Goal: Task Accomplishment & Management: Manage account settings

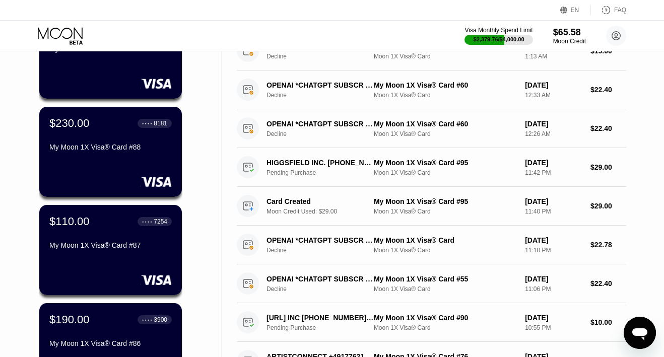
click at [82, 233] on div "$110.00 ● ● ● ● 7254 My Moon 1X Visa® Card #87" at bounding box center [110, 234] width 122 height 38
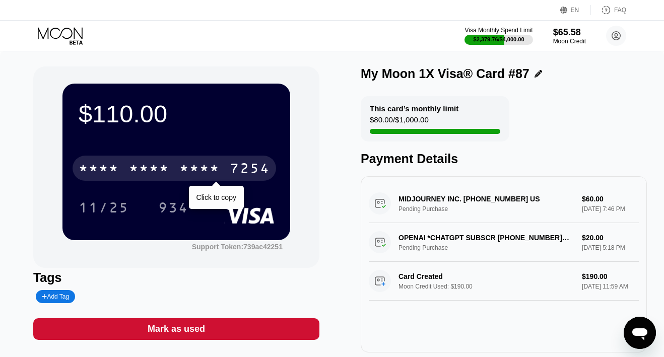
click at [231, 168] on div "7254" at bounding box center [250, 170] width 40 height 16
click at [225, 169] on div "4513 6500 2495 7254" at bounding box center [174, 168] width 203 height 25
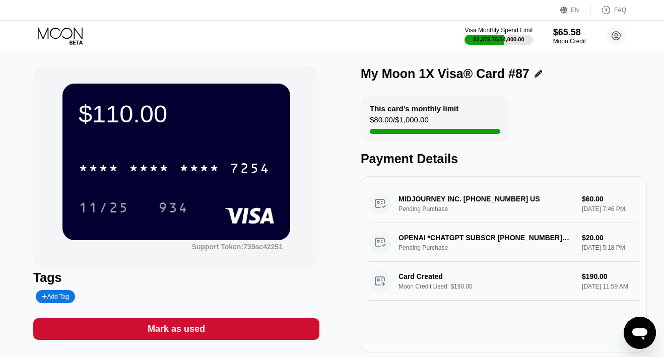
click at [61, 38] on icon at bounding box center [61, 36] width 47 height 18
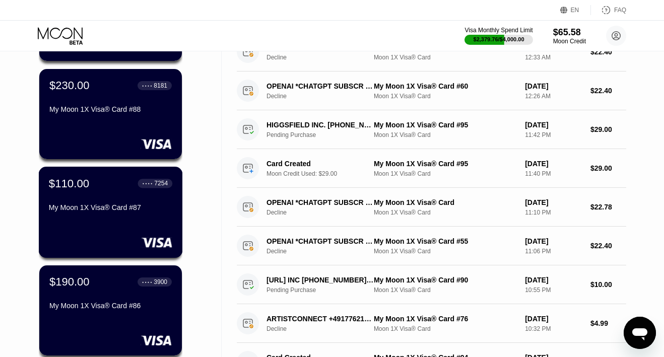
scroll to position [171, 0]
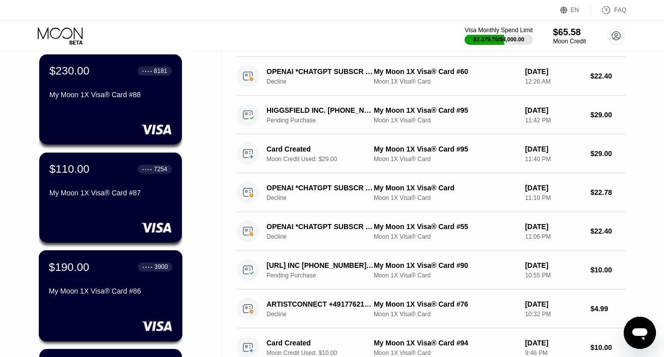
click at [85, 276] on div "$190.00 ● ● ● ● 3900 My Moon 1X Visa® Card #86" at bounding box center [110, 279] width 123 height 39
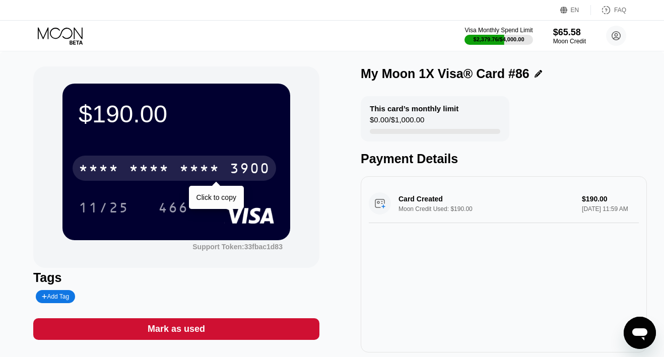
click at [176, 174] on div "* * * * * * * * * * * * 3900" at bounding box center [174, 168] width 203 height 25
click at [176, 174] on div "[CREDIT_CARD_NUMBER]" at bounding box center [174, 168] width 203 height 25
click at [176, 174] on div "* * * * * * * * * * * * 3900" at bounding box center [174, 168] width 203 height 25
click at [171, 167] on div "4513 6500 2450 3900" at bounding box center [174, 168] width 203 height 25
click at [171, 167] on div "* * * * * * * * * * * * 3900" at bounding box center [174, 168] width 203 height 25
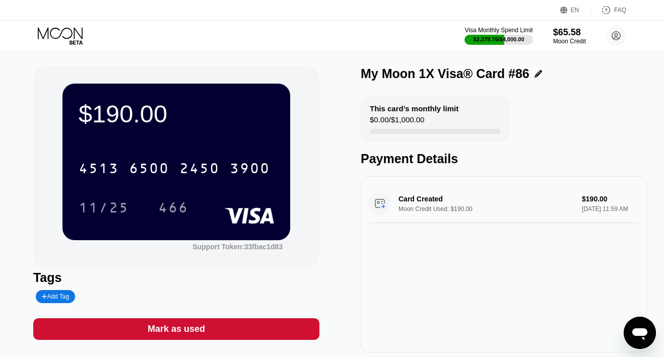
click at [67, 35] on icon at bounding box center [61, 36] width 47 height 18
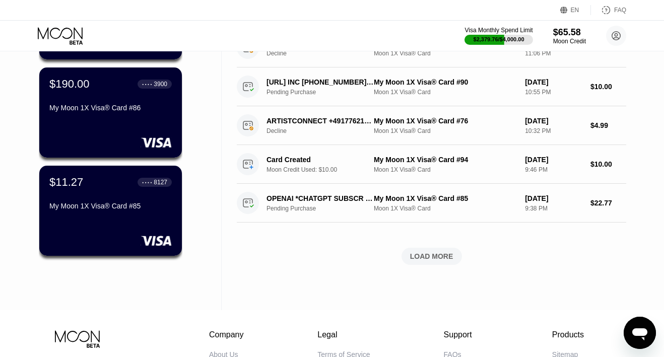
scroll to position [359, 0]
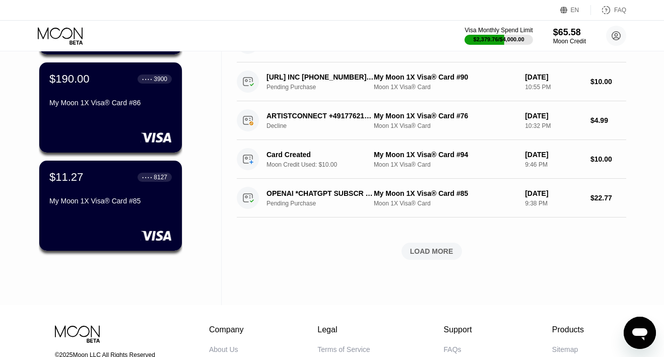
click at [103, 196] on div "$11.27 ● ● ● ● 8127 My Moon 1X Visa® Card #85" at bounding box center [110, 190] width 122 height 38
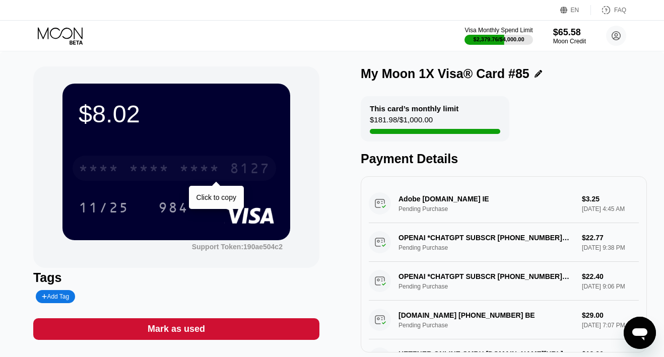
click at [144, 168] on div "* * * *" at bounding box center [149, 170] width 40 height 16
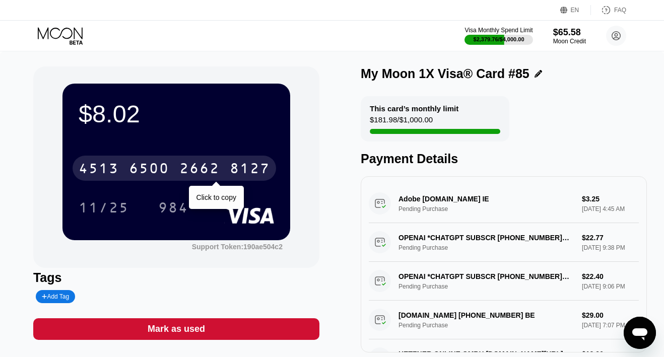
click at [112, 174] on div "4513" at bounding box center [99, 170] width 40 height 16
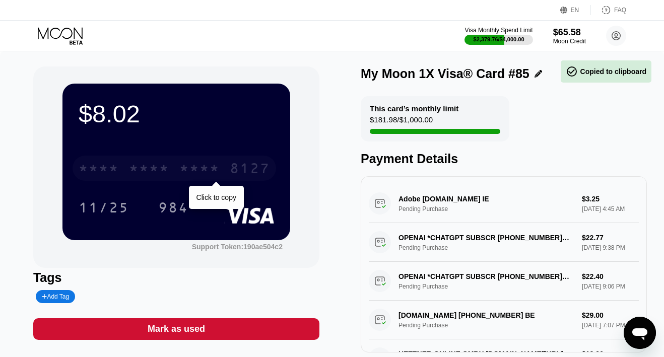
click at [112, 174] on div "* * * *" at bounding box center [99, 170] width 40 height 16
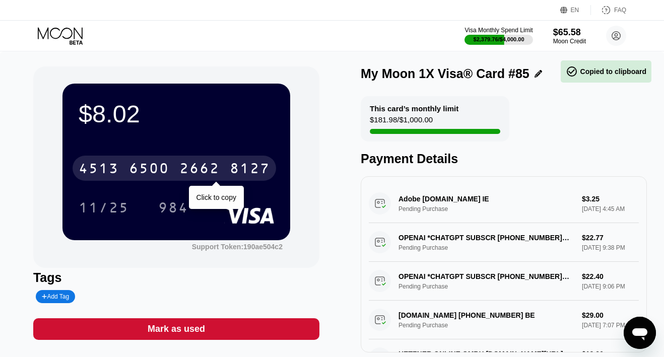
click at [112, 174] on div "4513" at bounding box center [99, 170] width 40 height 16
click at [112, 174] on div "* * * *" at bounding box center [99, 170] width 40 height 16
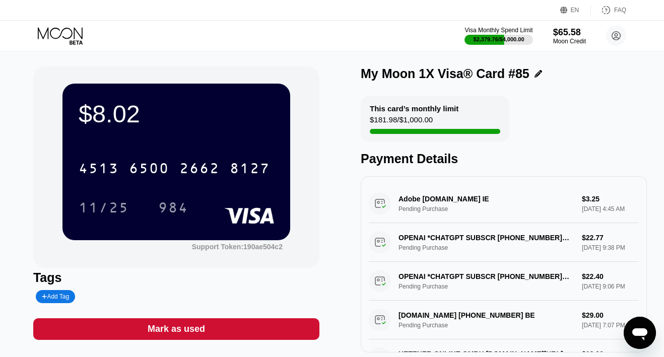
click at [70, 32] on icon at bounding box center [61, 36] width 47 height 18
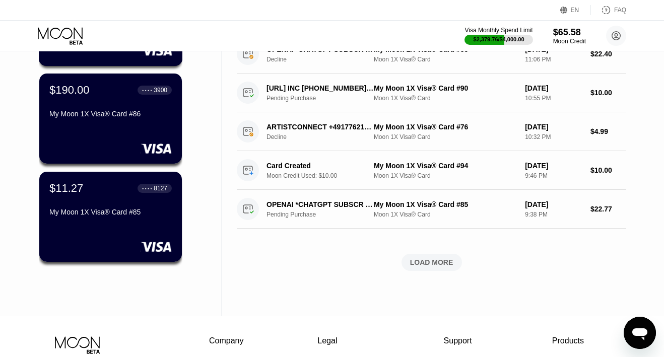
scroll to position [367, 0]
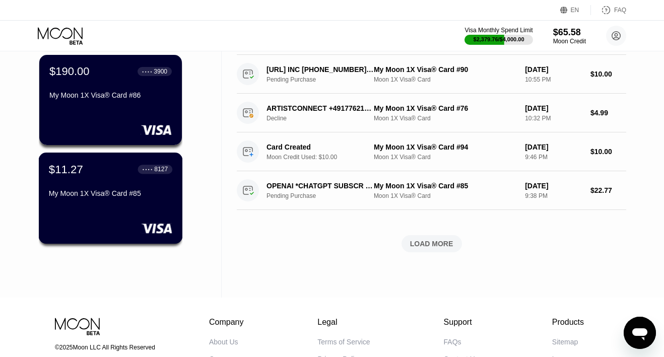
click at [117, 176] on div "$11.27 ● ● ● ● 8127" at bounding box center [110, 169] width 123 height 13
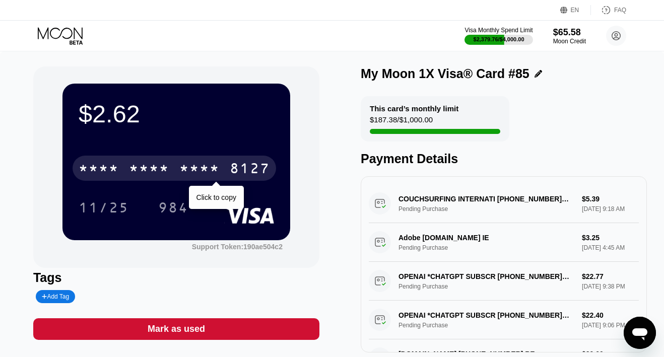
click at [118, 171] on div "* * * *" at bounding box center [99, 170] width 40 height 16
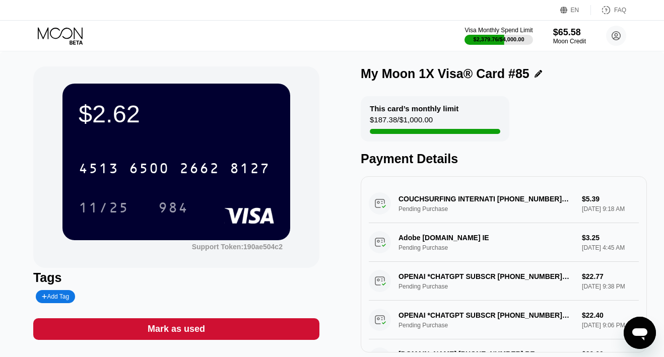
click at [173, 331] on div "Mark as used" at bounding box center [176, 329] width 57 height 12
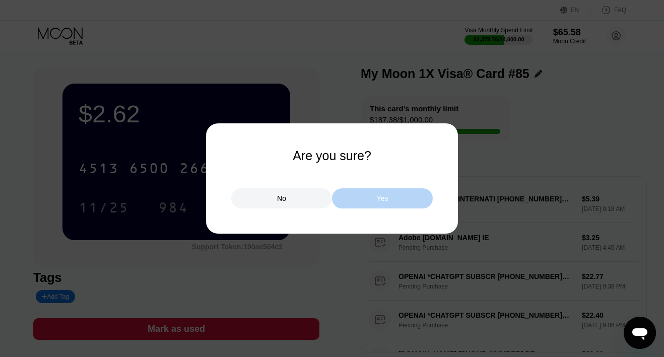
click at [346, 201] on div "Yes" at bounding box center [382, 198] width 101 height 20
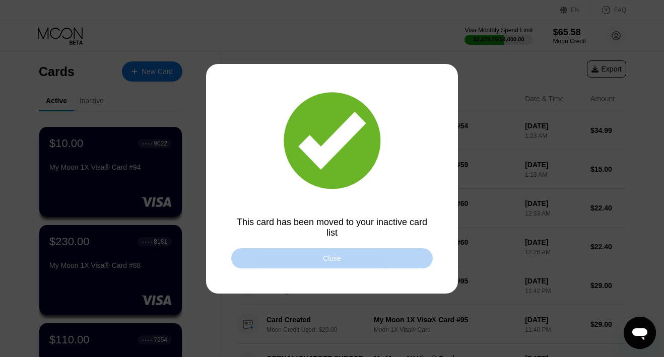
click at [349, 261] on div "Close" at bounding box center [331, 258] width 201 height 20
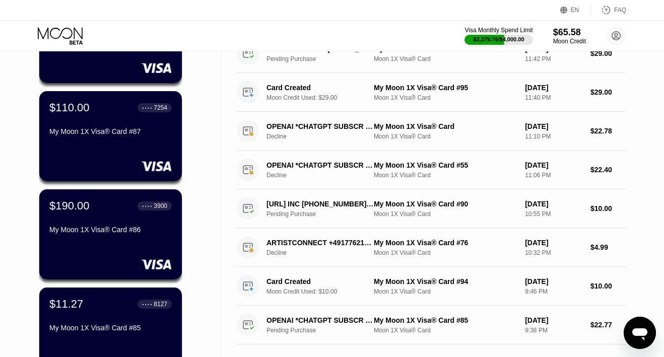
scroll to position [239, 0]
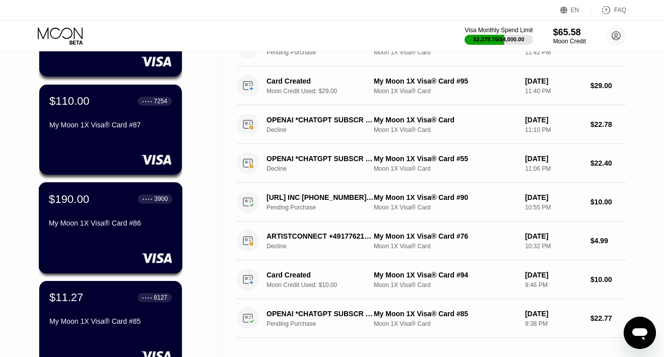
click at [95, 222] on div "My Moon 1X Visa® Card #86" at bounding box center [110, 223] width 123 height 8
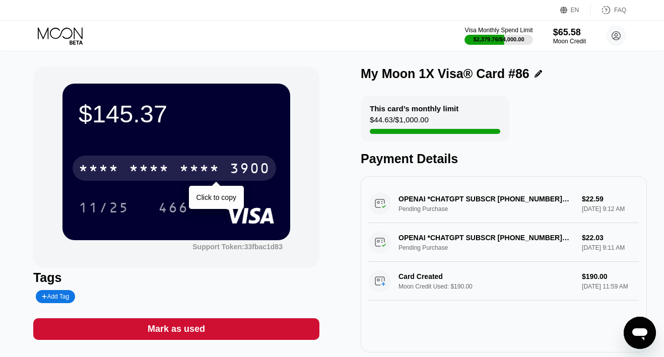
click at [203, 167] on div "* * * *" at bounding box center [199, 170] width 40 height 16
click at [203, 167] on div "2450" at bounding box center [199, 170] width 40 height 16
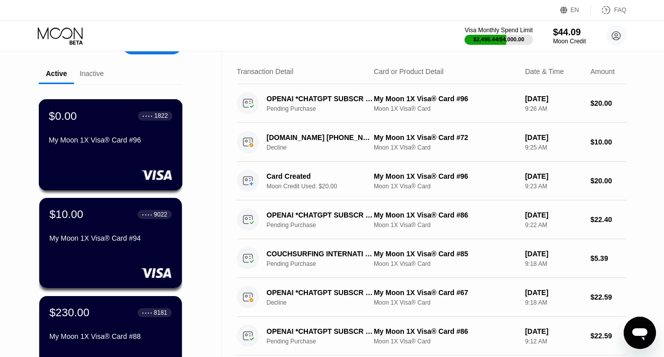
scroll to position [33, 0]
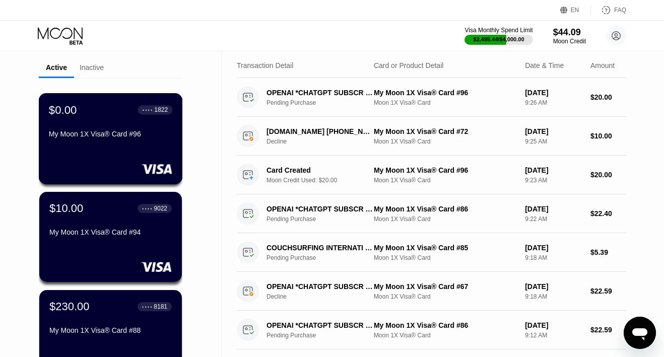
click at [114, 129] on div "$0.00 ● ● ● ● 1822 My Moon 1X Visa® Card #96" at bounding box center [110, 122] width 123 height 39
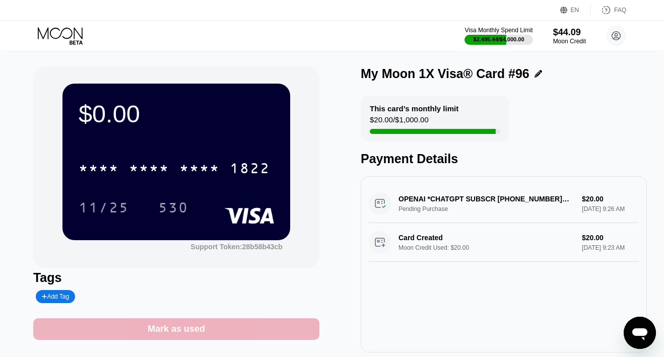
click at [166, 324] on div "Mark as used" at bounding box center [176, 329] width 57 height 12
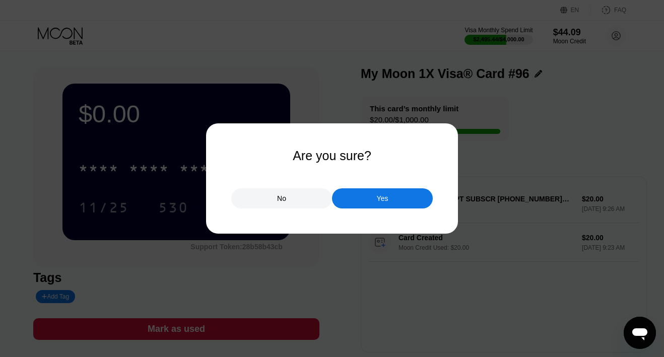
click at [347, 193] on div "Yes" at bounding box center [382, 198] width 101 height 20
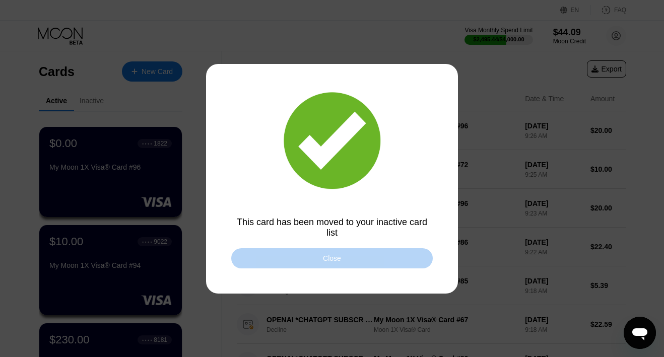
click at [268, 256] on div "Close" at bounding box center [331, 258] width 201 height 20
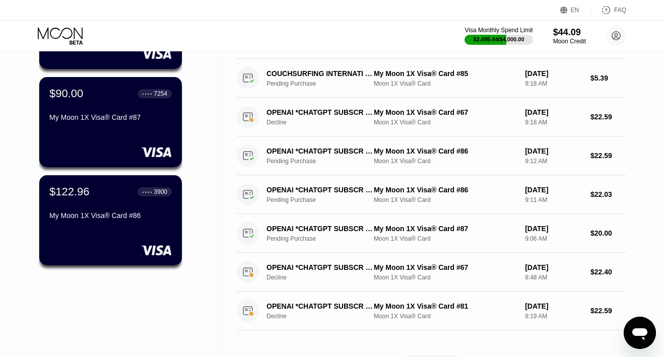
scroll to position [252, 0]
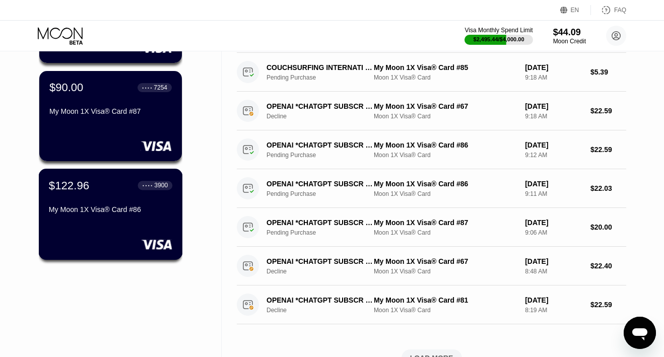
click at [91, 201] on div "$122.96 ● ● ● ● 3900 My Moon 1X Visa® Card #86" at bounding box center [110, 198] width 123 height 39
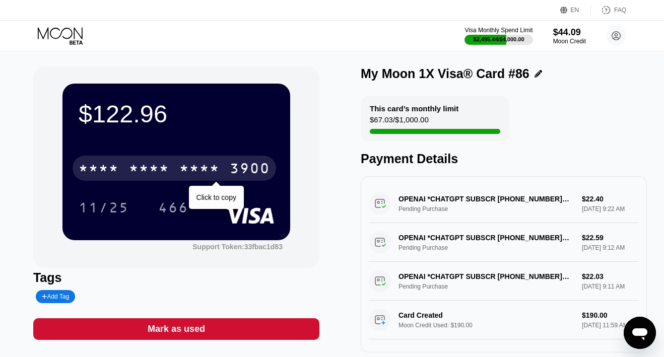
click at [167, 168] on div "* * * *" at bounding box center [149, 170] width 40 height 16
click at [167, 168] on div "6500" at bounding box center [149, 170] width 40 height 16
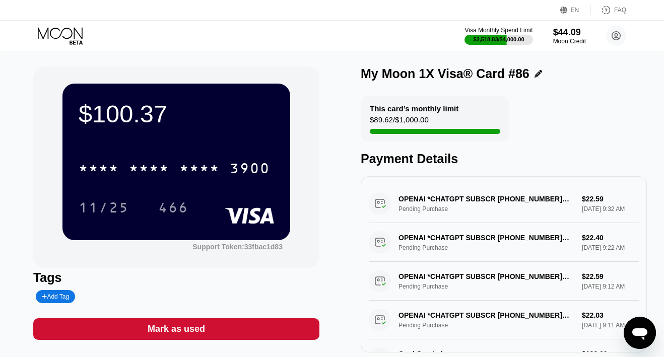
click at [56, 33] on icon at bounding box center [61, 36] width 47 height 18
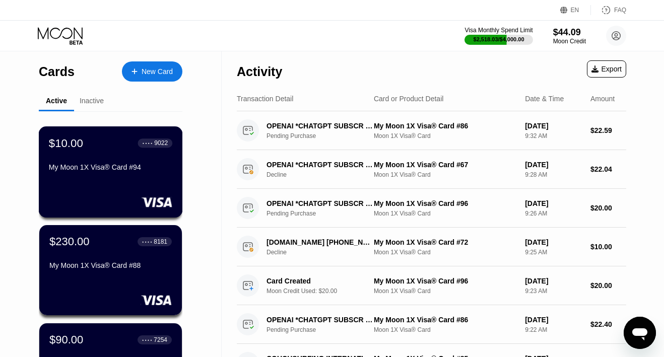
click at [104, 159] on div "$10.00 ● ● ● ● 9022 My Moon 1X Visa® Card #94" at bounding box center [110, 155] width 123 height 39
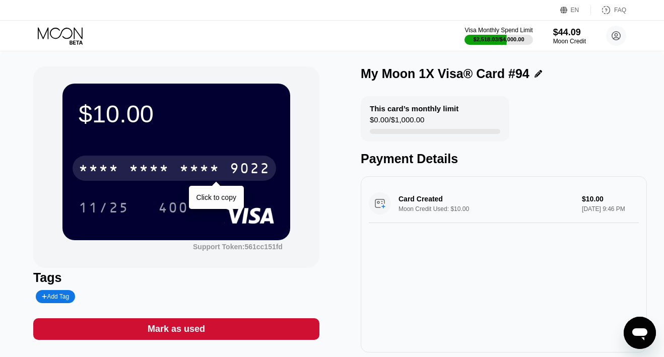
click at [149, 163] on div "* * * *" at bounding box center [149, 170] width 40 height 16
click at [150, 167] on div "6500" at bounding box center [149, 170] width 40 height 16
click at [150, 167] on div "* * * *" at bounding box center [149, 170] width 40 height 16
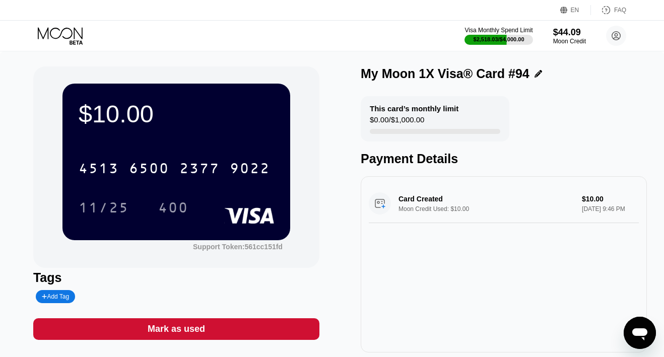
click at [68, 33] on icon at bounding box center [61, 36] width 47 height 18
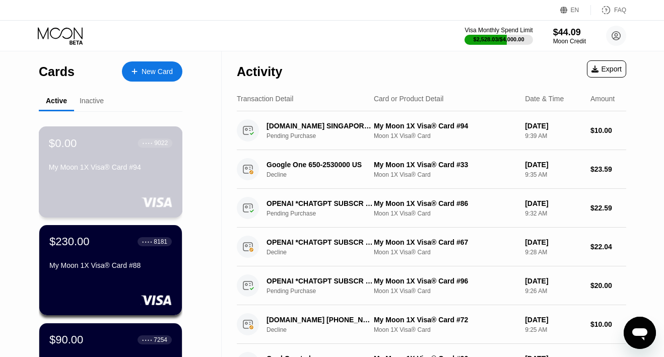
click at [118, 163] on div "My Moon 1X Visa® Card #94" at bounding box center [110, 167] width 123 height 8
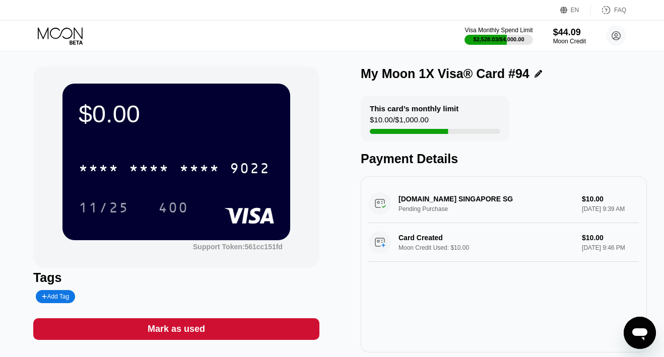
click at [276, 333] on div "Mark as used" at bounding box center [176, 329] width 286 height 22
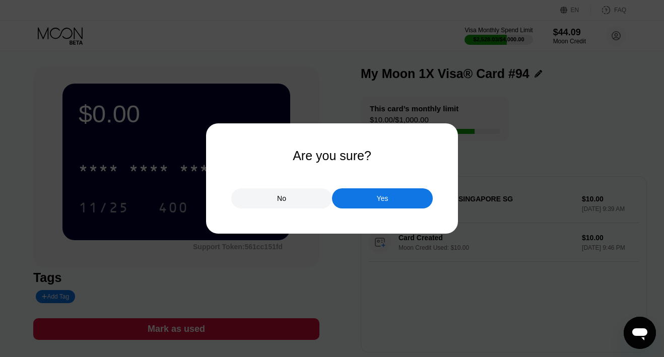
click at [369, 207] on div "Yes" at bounding box center [382, 198] width 101 height 20
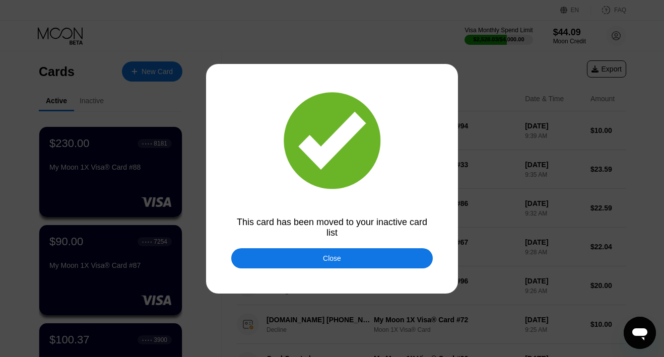
click at [335, 261] on div "Close" at bounding box center [332, 258] width 18 height 8
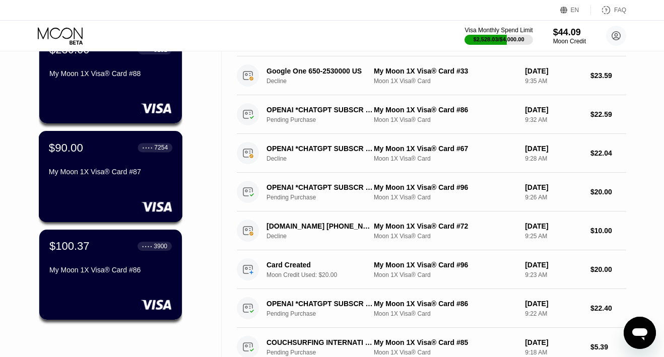
scroll to position [148, 0]
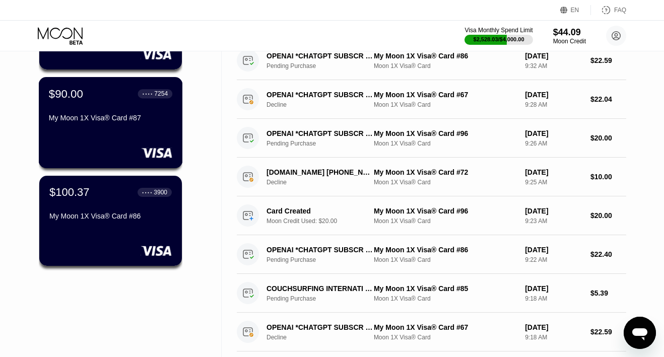
click at [108, 157] on div at bounding box center [110, 153] width 123 height 10
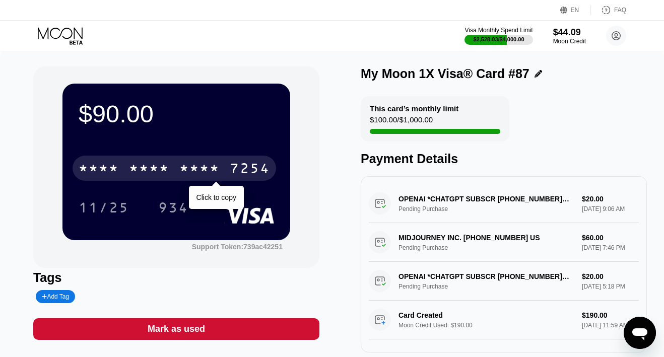
click at [163, 163] on div "* * * *" at bounding box center [149, 170] width 40 height 16
click at [163, 163] on div "6500" at bounding box center [149, 170] width 40 height 16
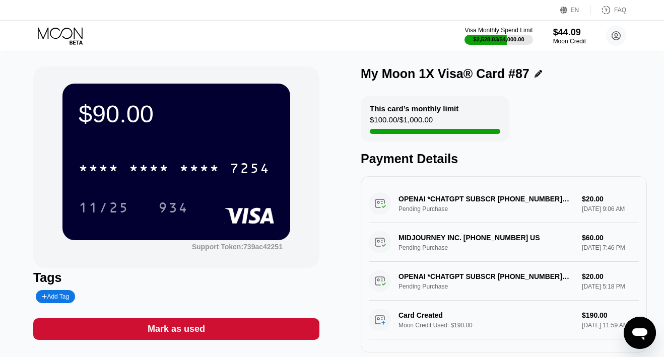
click at [76, 39] on icon at bounding box center [61, 36] width 47 height 18
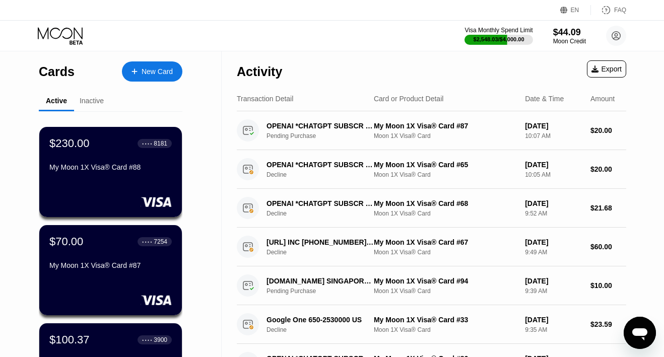
click at [66, 33] on icon at bounding box center [61, 36] width 47 height 18
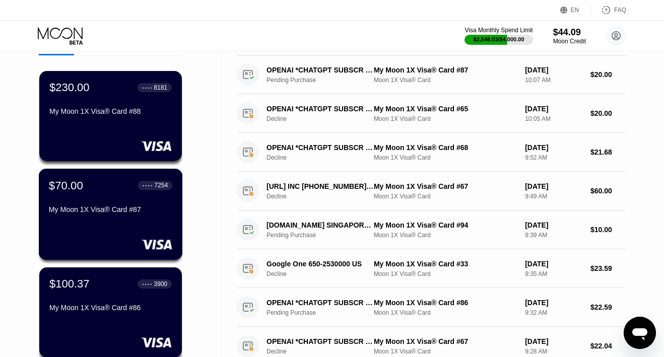
scroll to position [64, 0]
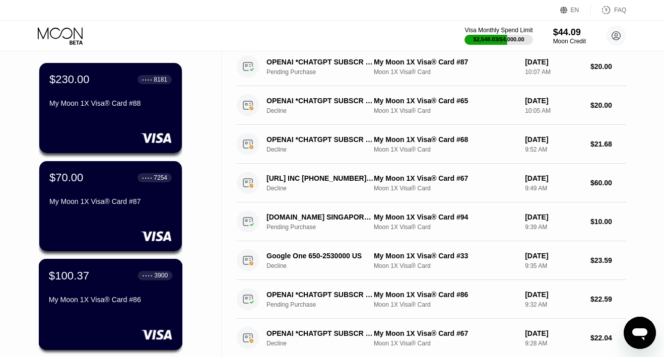
click at [92, 279] on div "$100.37 ● ● ● ● 3900" at bounding box center [110, 275] width 123 height 13
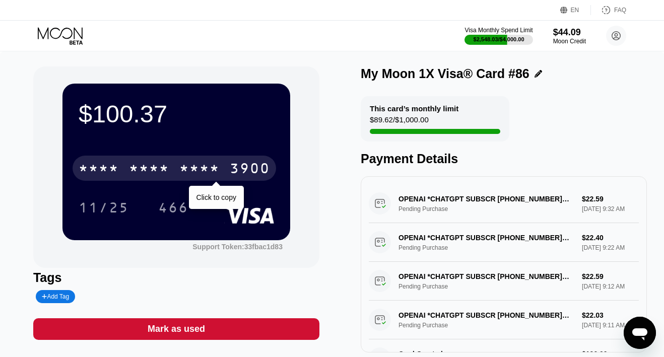
click at [178, 174] on div "* * * * * * * * * * * * 3900" at bounding box center [174, 168] width 203 height 25
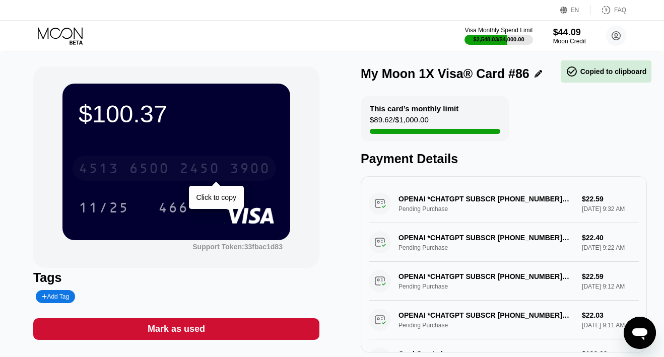
click at [176, 173] on div "4513 6500 2450 3900" at bounding box center [174, 168] width 203 height 25
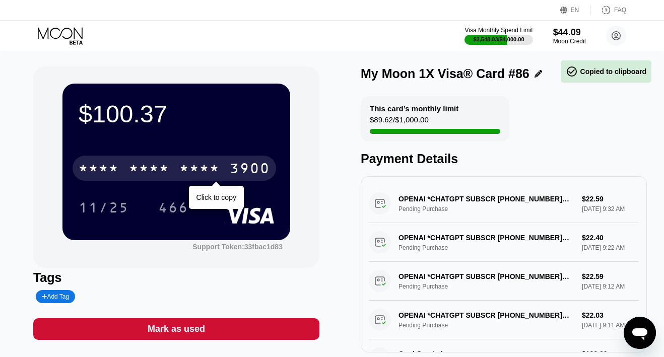
click at [176, 173] on div "* * * * * * * * * * * * 3900" at bounding box center [174, 168] width 203 height 25
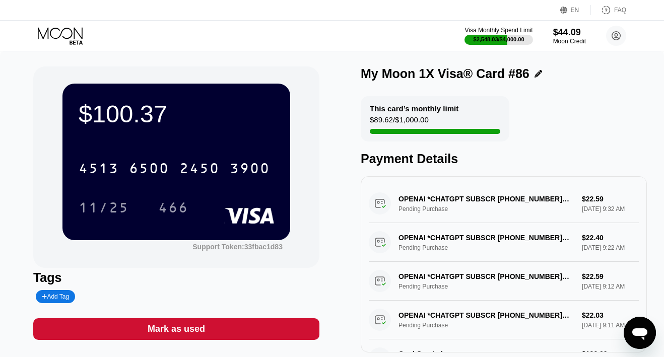
click at [65, 31] on icon at bounding box center [61, 36] width 47 height 18
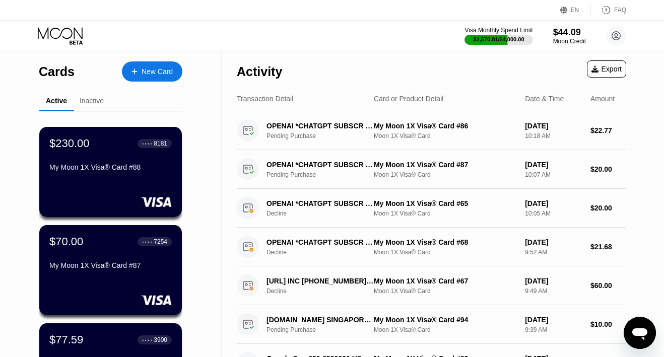
click at [155, 73] on div "New Card" at bounding box center [156, 71] width 31 height 9
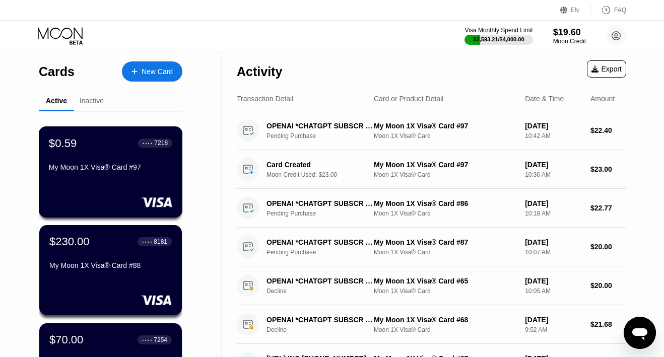
click at [124, 177] on div "$0.59 ● ● ● ● 7218 My Moon 1X Visa® Card #97" at bounding box center [111, 171] width 144 height 91
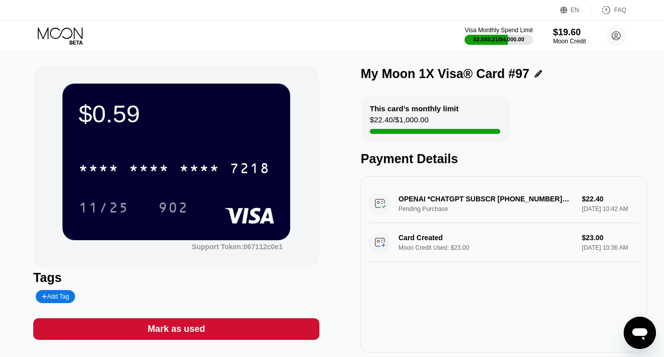
click at [184, 323] on div "Mark as used" at bounding box center [176, 329] width 286 height 22
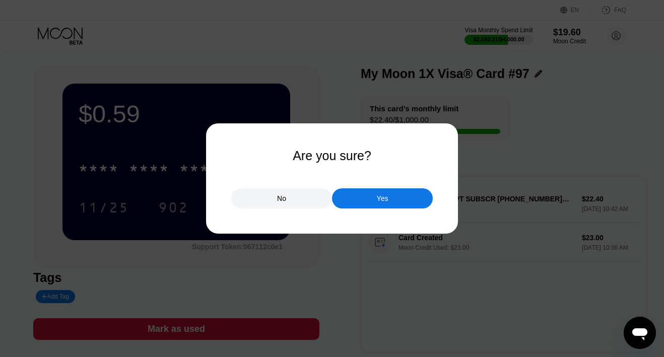
click at [357, 190] on div "Yes" at bounding box center [382, 198] width 101 height 20
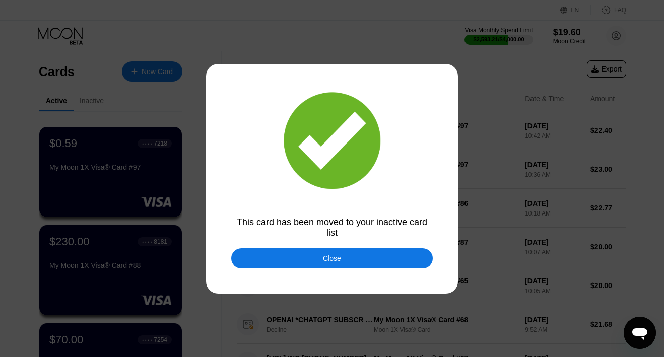
click at [298, 251] on div "Close" at bounding box center [331, 258] width 201 height 20
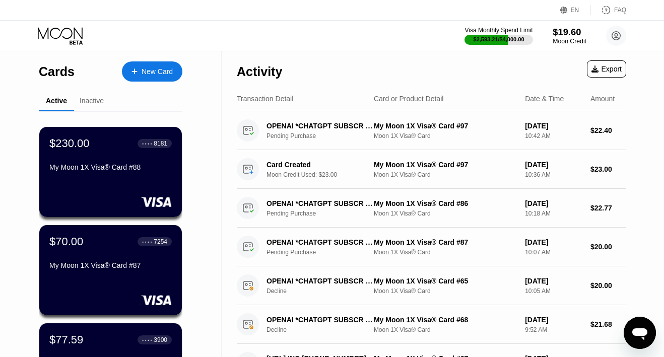
click at [568, 34] on div "$19.60" at bounding box center [569, 32] width 34 height 11
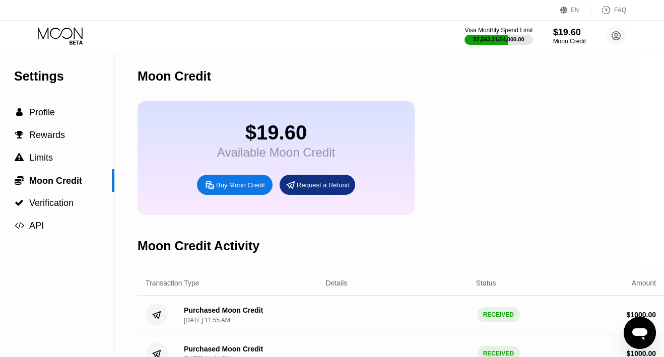
scroll to position [0, 24]
click at [556, 36] on div "$19.60" at bounding box center [569, 32] width 34 height 11
click at [226, 182] on div "Buy Moon Credit" at bounding box center [240, 185] width 49 height 9
type input "0"
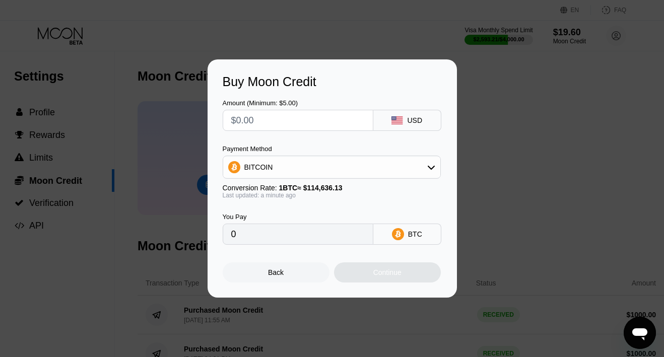
click at [311, 118] on input "text" at bounding box center [297, 120] width 133 height 20
type input "$1"
type input "0.00000873"
type input "$10"
type input "0.00008724"
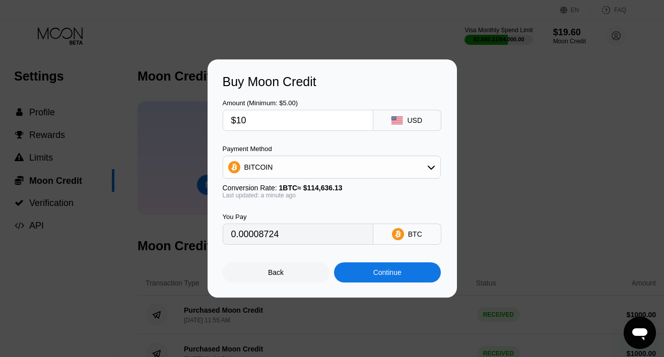
type input "$100"
type input "0.00087233"
type input "$1000"
type input "0.00872326"
type input "$10000"
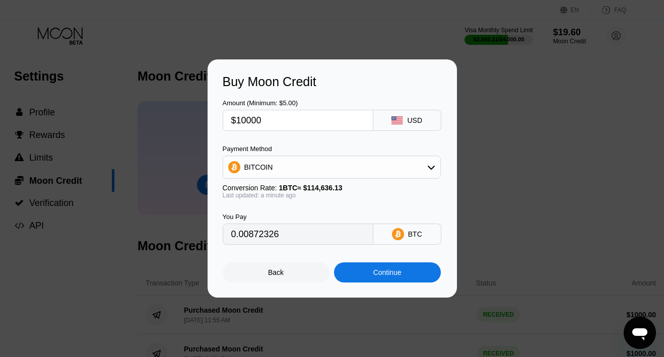
type input "0.08723254"
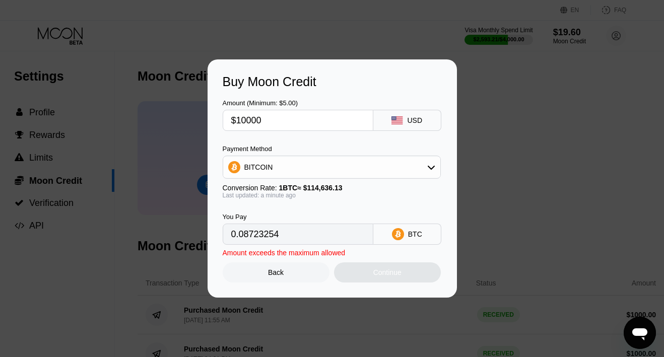
type input "$1999.99"
type input "0.01744643"
click at [312, 168] on div "BITCOIN" at bounding box center [331, 167] width 217 height 20
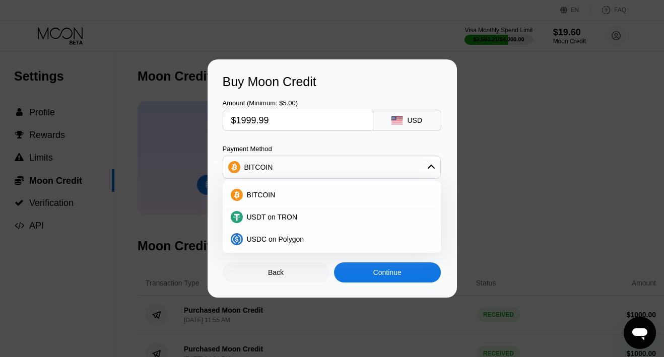
click at [296, 111] on input "$1999.99" at bounding box center [297, 120] width 133 height 20
drag, startPoint x: 305, startPoint y: 128, endPoint x: 209, endPoint y: 122, distance: 95.8
click at [209, 122] on div "Buy Moon Credit Amount (Minimum: $5.00) $1999.99 USD Payment Method BITCOIN BIT…" at bounding box center [331, 178] width 249 height 238
type input "$1"
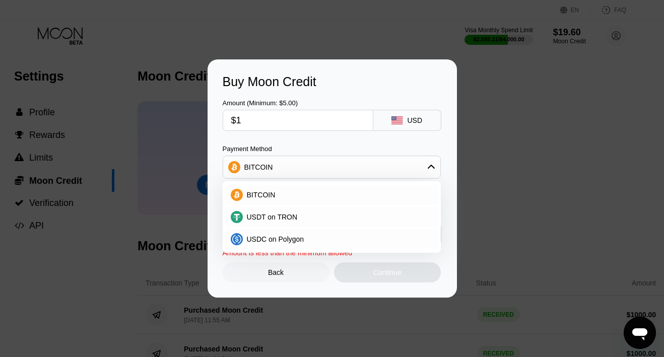
type input "0.00000873"
type input "$10"
type input "0.00008724"
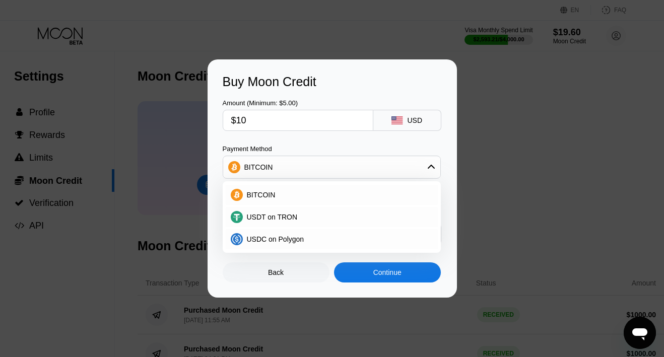
type input "$100"
type input "0.00087233"
type input "$1000"
type input "0.00872326"
type input "$1000"
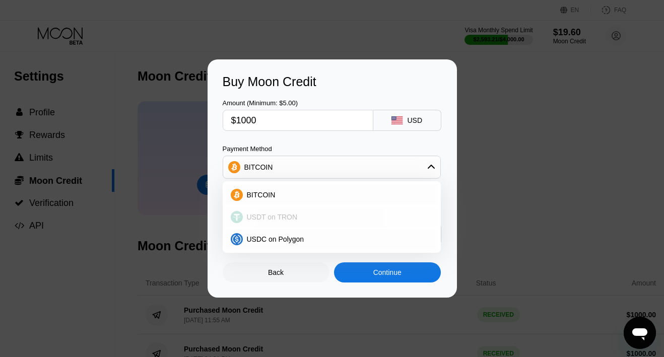
click at [290, 217] on span "USDT on TRON" at bounding box center [272, 217] width 51 height 8
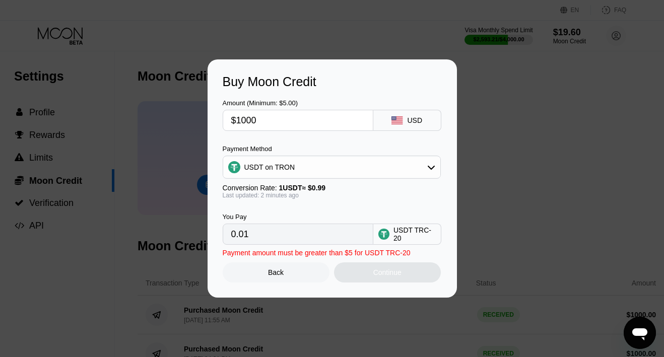
type input "1010.10"
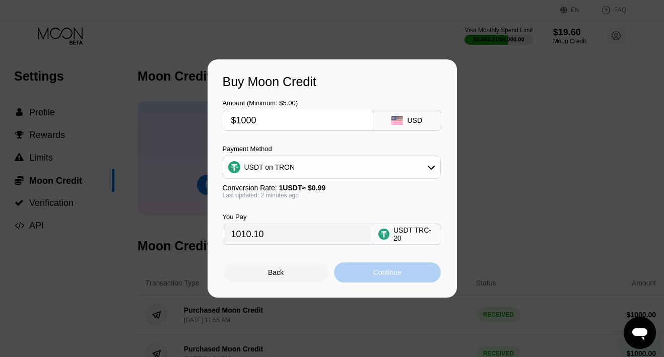
click at [384, 272] on div "Continue" at bounding box center [387, 272] width 28 height 8
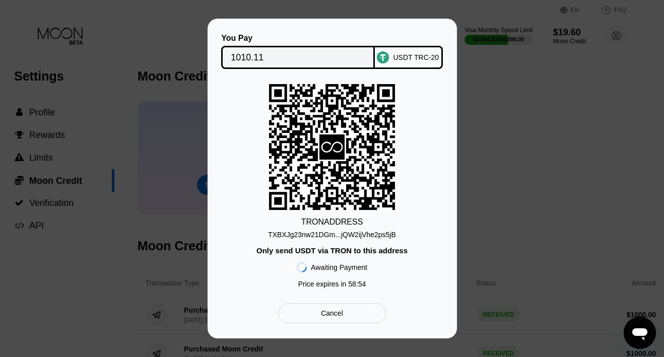
click at [340, 234] on div "TXBXJg23nw21DGm...jQW2ijVhe2ps5jB" at bounding box center [332, 235] width 128 height 8
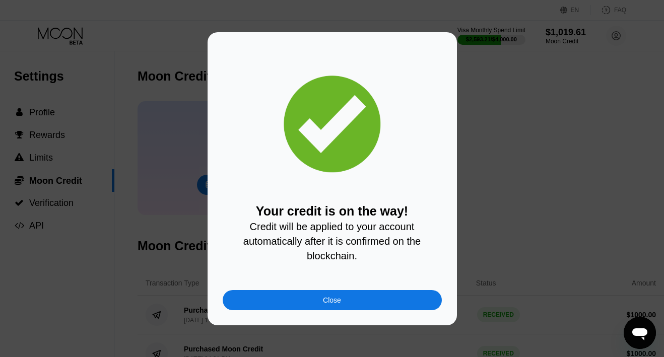
click at [354, 302] on div "Close" at bounding box center [332, 300] width 219 height 20
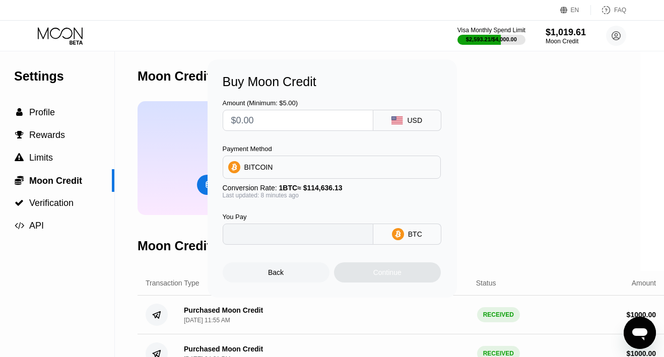
type input "0"
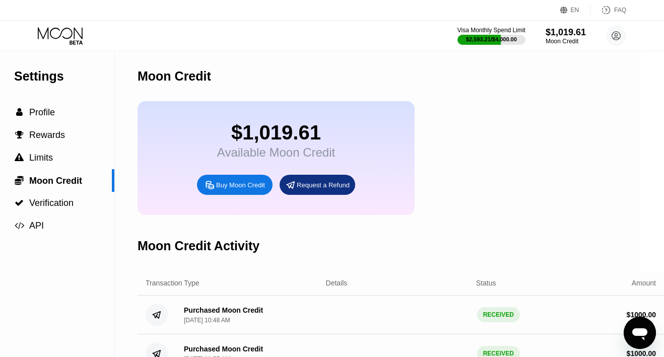
click at [74, 37] on icon at bounding box center [60, 33] width 45 height 12
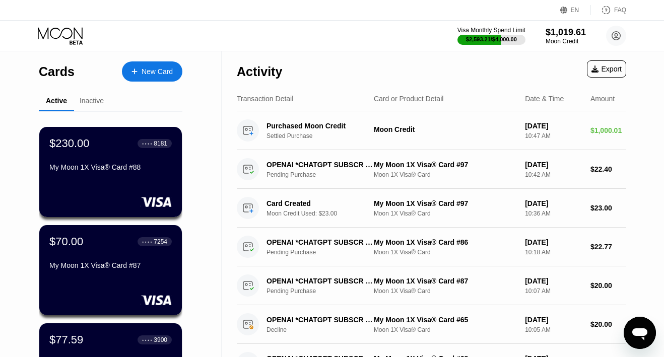
click at [150, 77] on div "New Card" at bounding box center [152, 71] width 60 height 20
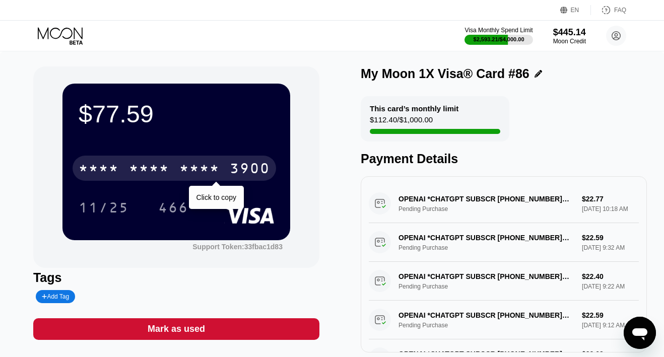
click at [198, 172] on div "* * * *" at bounding box center [199, 170] width 40 height 16
click at [198, 172] on div "2450" at bounding box center [199, 170] width 40 height 16
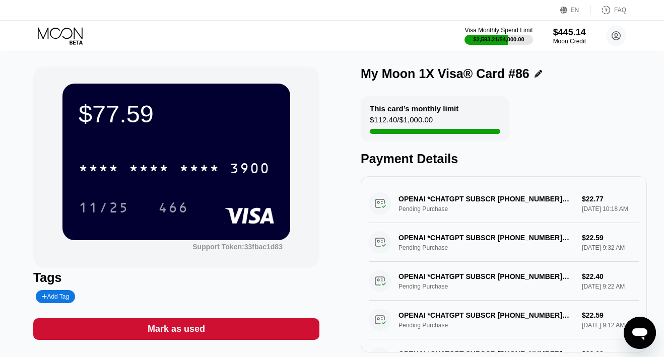
click at [70, 38] on icon at bounding box center [61, 36] width 47 height 18
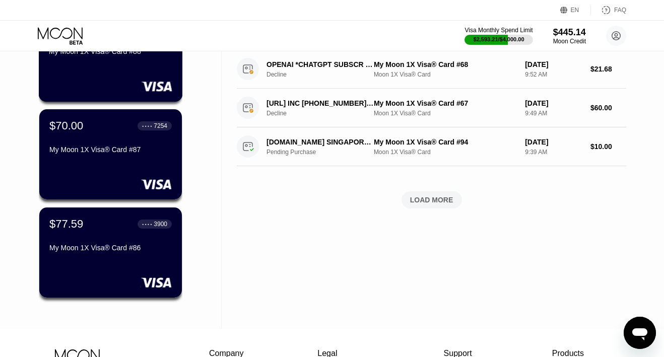
scroll to position [414, 0]
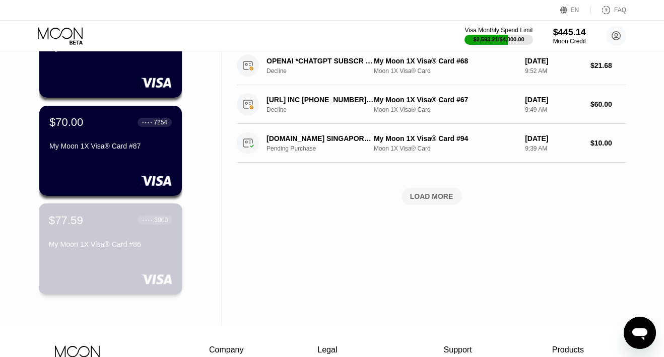
click at [106, 235] on div "$77.59 ● ● ● ● 3900 My Moon 1X Visa® Card #86" at bounding box center [110, 232] width 123 height 39
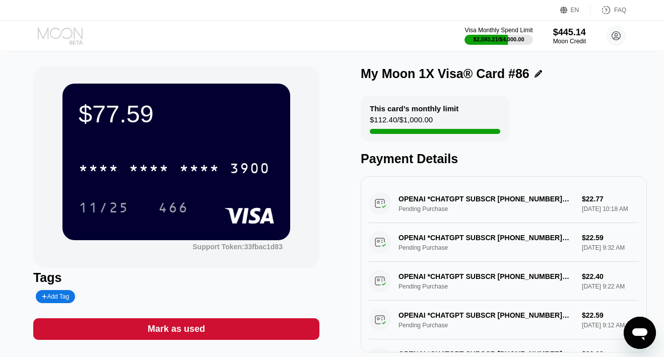
click at [71, 39] on icon at bounding box center [61, 36] width 47 height 18
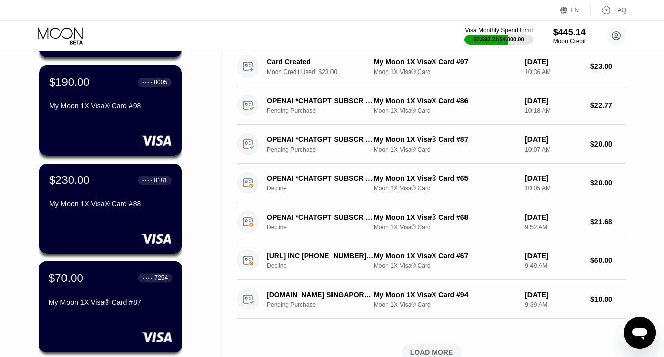
scroll to position [239, 0]
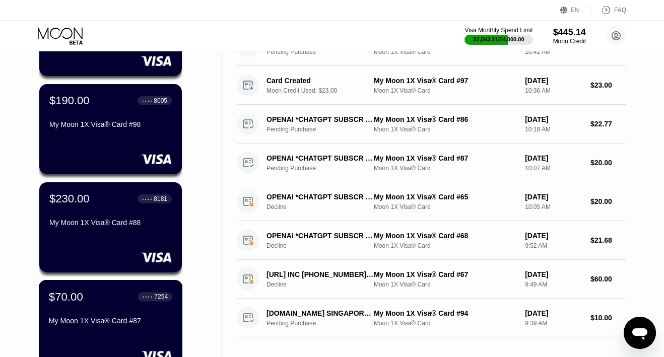
click at [107, 322] on div "My Moon 1X Visa® Card #87" at bounding box center [110, 321] width 123 height 8
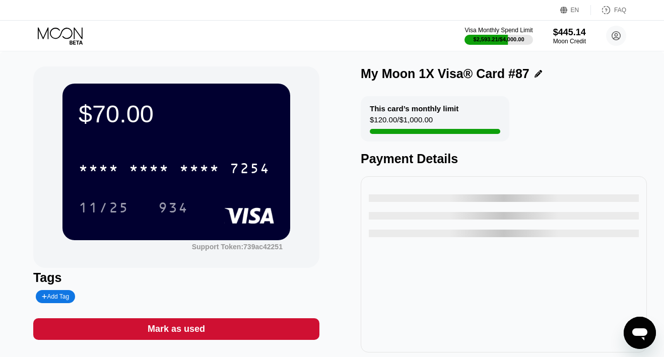
click at [178, 168] on div "* * * * * * * * * * * * 7254" at bounding box center [174, 168] width 203 height 25
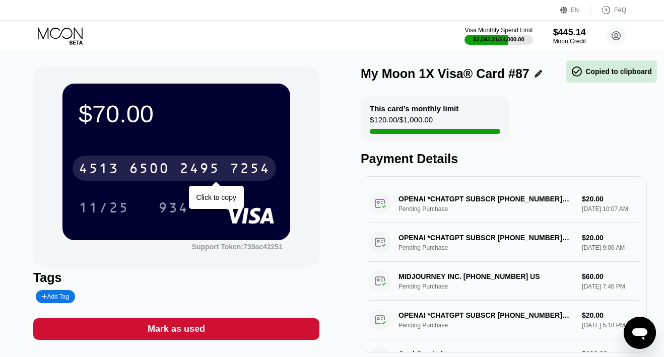
click at [164, 169] on div "6500" at bounding box center [149, 170] width 40 height 16
click at [164, 169] on div "* * * *" at bounding box center [149, 170] width 40 height 16
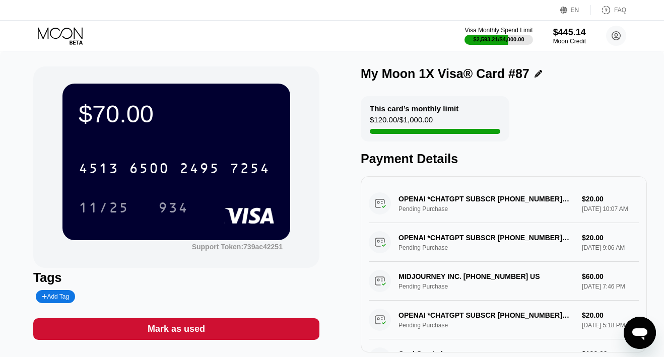
click at [73, 36] on icon at bounding box center [61, 36] width 47 height 18
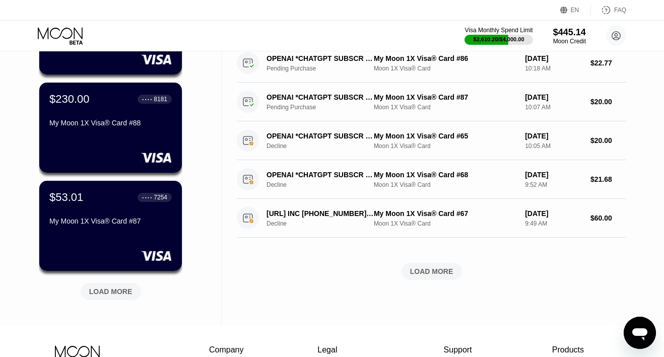
scroll to position [343, 0]
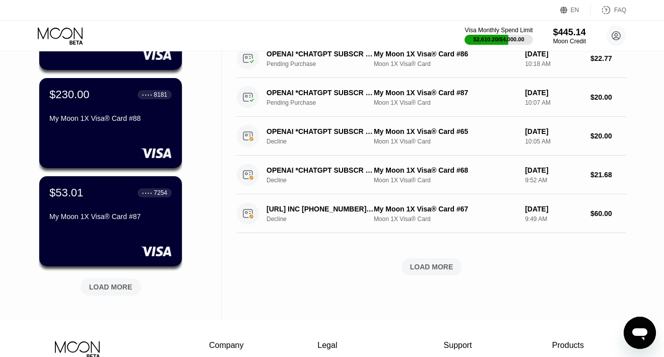
click at [115, 291] on div "LOAD MORE" at bounding box center [110, 286] width 43 height 9
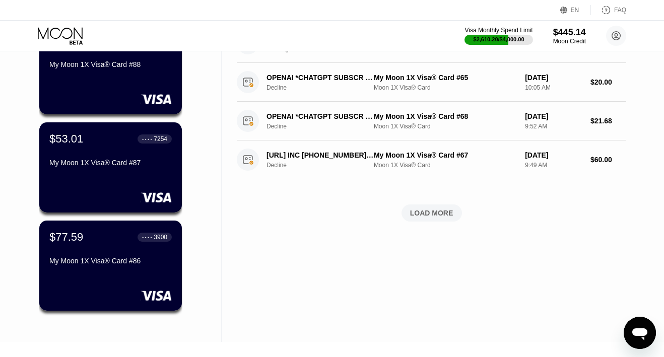
scroll to position [401, 0]
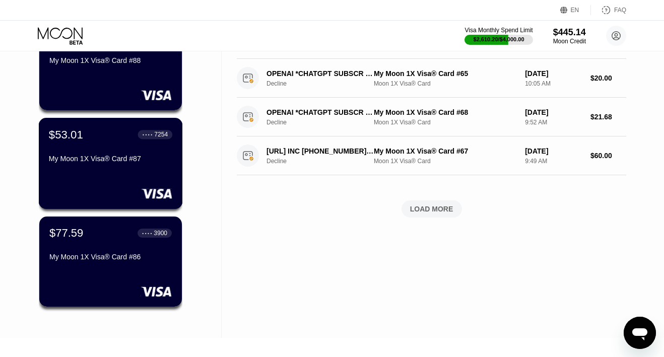
click at [91, 160] on div "My Moon 1X Visa® Card #87" at bounding box center [110, 159] width 123 height 8
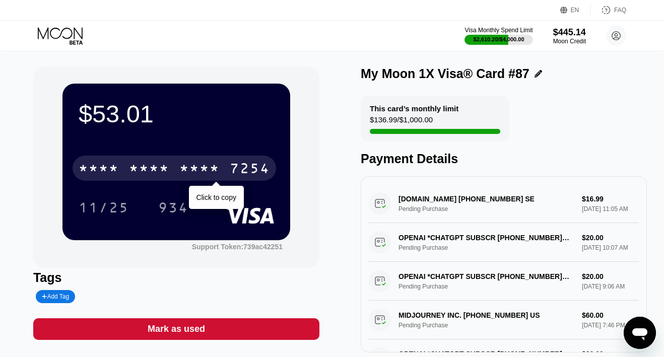
click at [112, 162] on div "* * * *" at bounding box center [99, 170] width 40 height 16
click at [112, 168] on div "4513" at bounding box center [99, 170] width 40 height 16
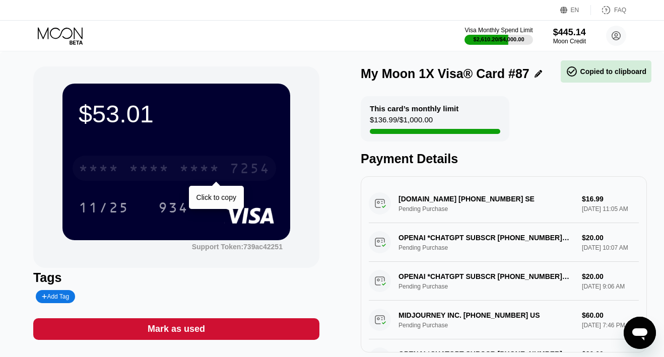
click at [112, 168] on div "* * * *" at bounding box center [99, 170] width 40 height 16
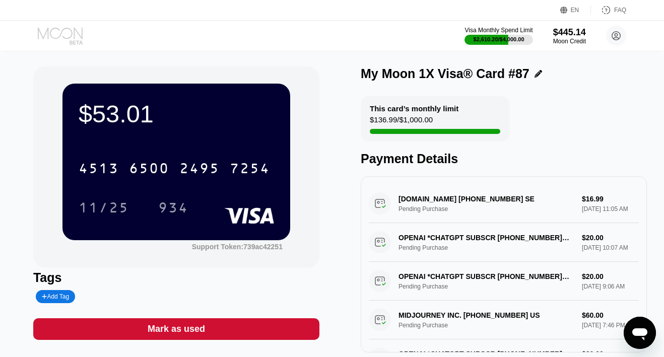
click at [66, 34] on icon at bounding box center [61, 36] width 47 height 18
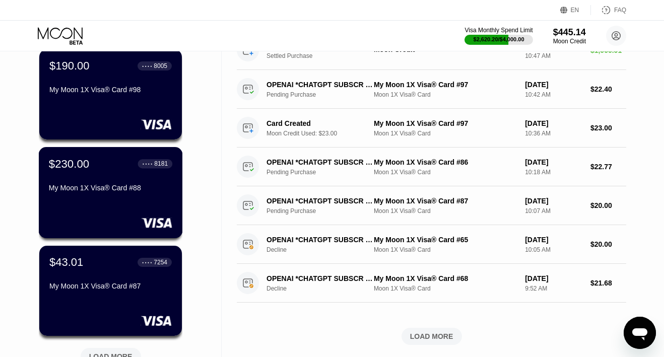
scroll to position [284, 0]
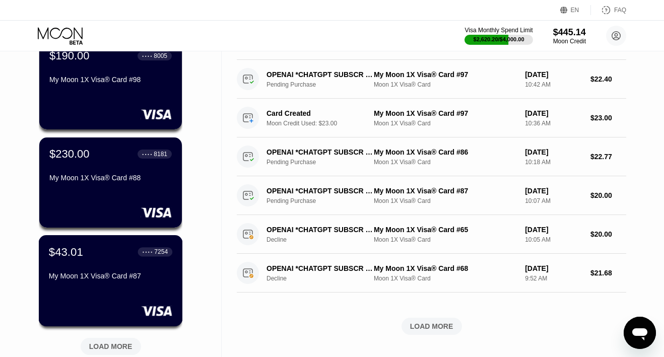
click at [82, 277] on div "My Moon 1X Visa® Card #87" at bounding box center [110, 276] width 123 height 8
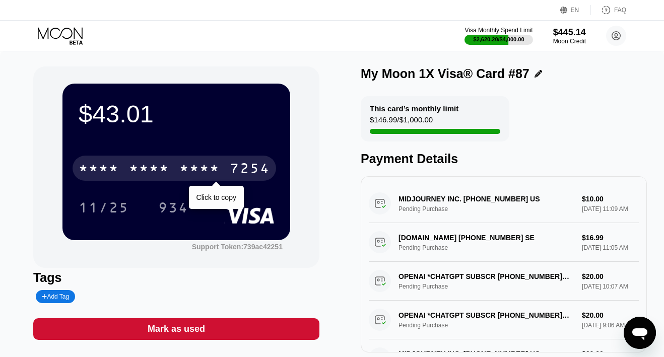
click at [215, 162] on div "* * * *" at bounding box center [199, 170] width 40 height 16
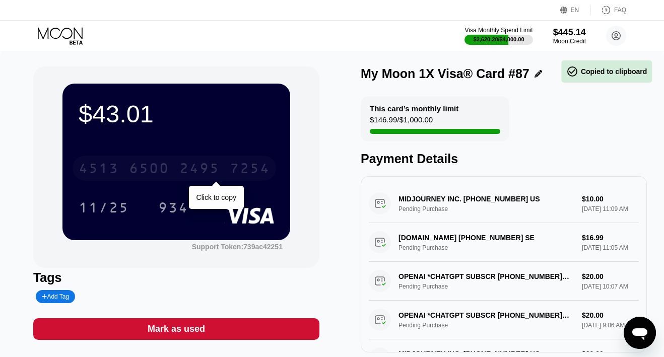
click at [215, 162] on div "2495" at bounding box center [199, 170] width 40 height 16
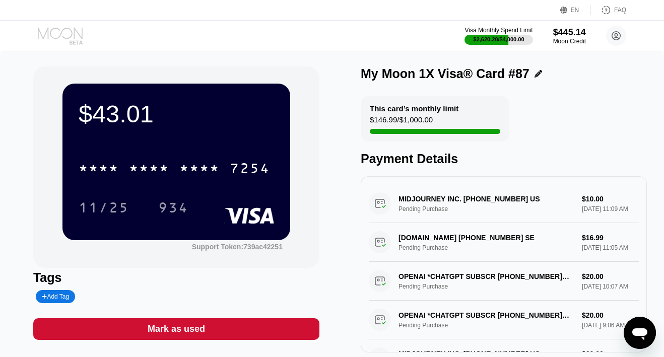
click at [78, 29] on icon at bounding box center [61, 36] width 47 height 18
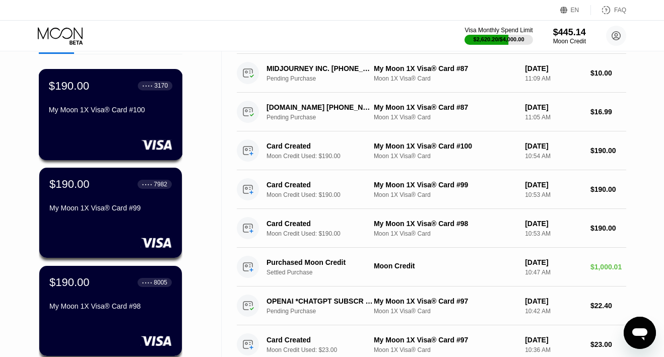
scroll to position [15, 0]
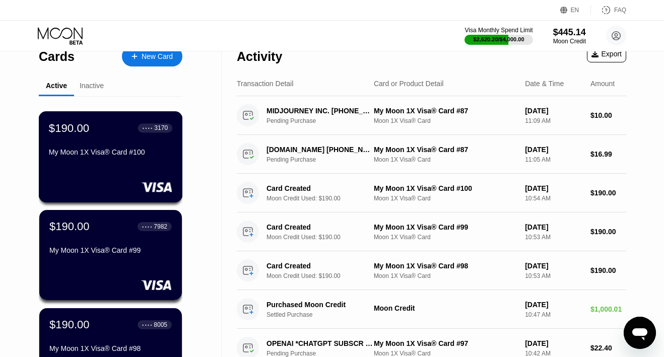
click at [108, 157] on div "My Moon 1X Visa® Card #100" at bounding box center [110, 154] width 123 height 12
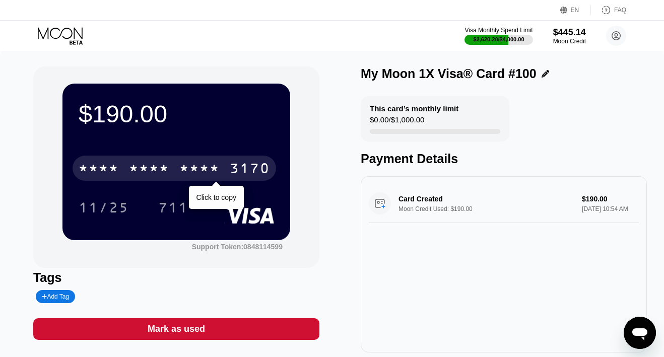
click at [149, 169] on div "* * * *" at bounding box center [149, 170] width 40 height 16
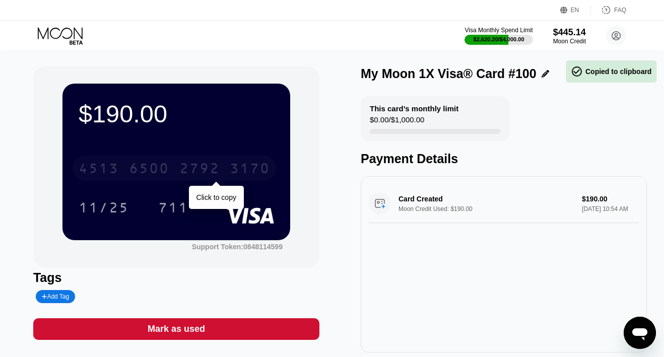
click at [149, 169] on div "6500" at bounding box center [149, 170] width 40 height 16
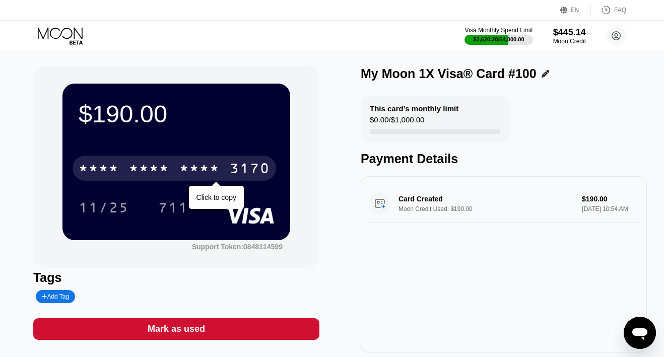
click at [149, 168] on div "* * * *" at bounding box center [149, 170] width 40 height 16
click at [149, 168] on div "6500" at bounding box center [149, 170] width 40 height 16
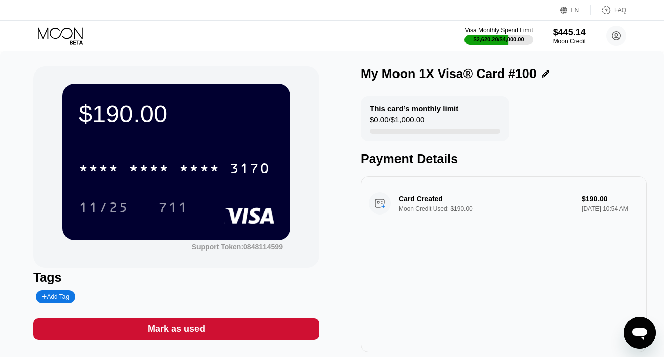
click at [73, 34] on icon at bounding box center [61, 36] width 47 height 18
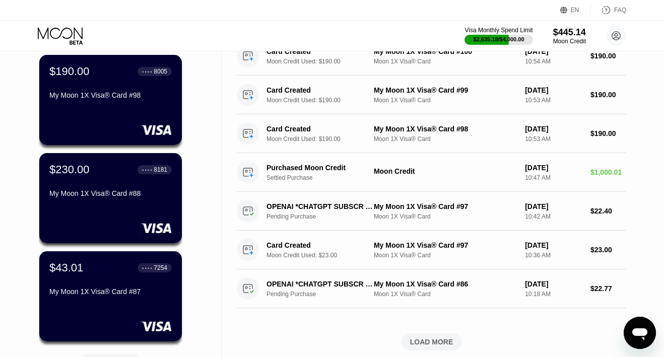
scroll to position [295, 0]
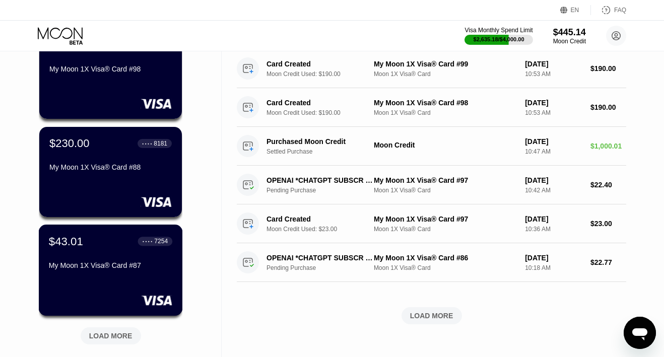
click at [88, 261] on div "My Moon 1X Visa® Card #87" at bounding box center [110, 265] width 123 height 8
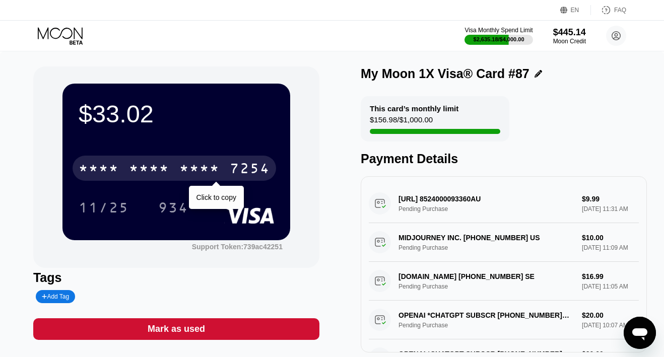
click at [214, 171] on div "* * * *" at bounding box center [199, 170] width 40 height 16
click at [214, 171] on div "2495" at bounding box center [199, 170] width 40 height 16
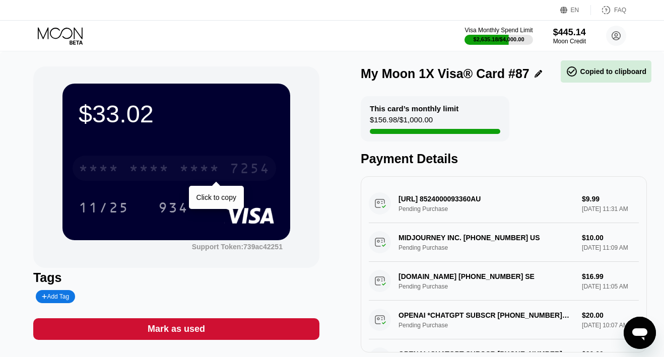
click at [214, 171] on div "* * * *" at bounding box center [199, 170] width 40 height 16
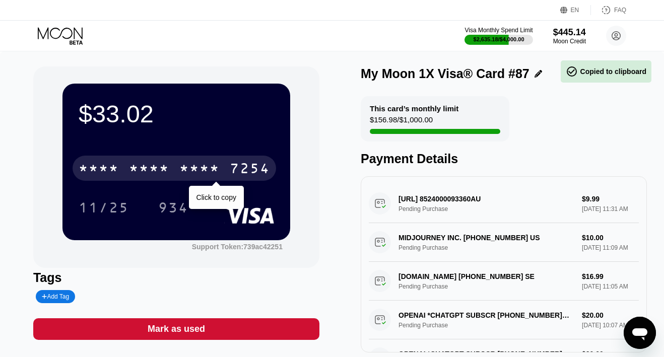
click at [214, 171] on div "* * * *" at bounding box center [199, 170] width 40 height 16
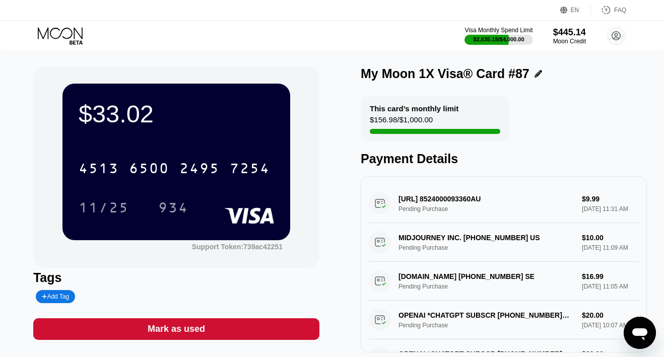
click at [59, 32] on icon at bounding box center [61, 36] width 47 height 18
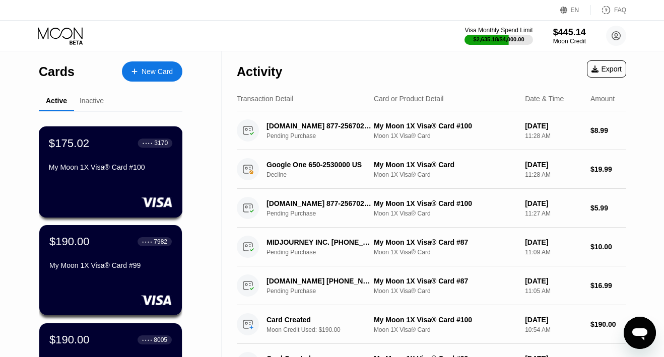
click at [88, 174] on div "My Moon 1X Visa® Card #100" at bounding box center [110, 169] width 123 height 12
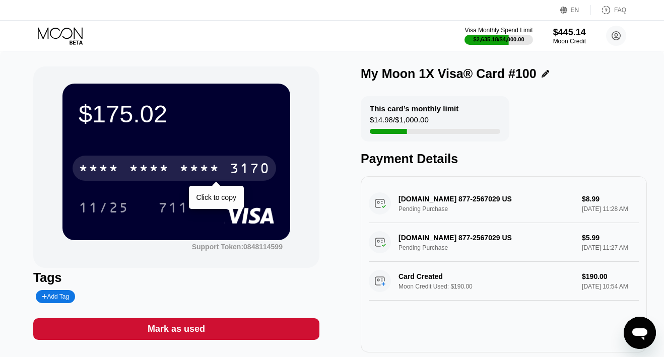
click at [173, 166] on div "* * * * * * * * * * * * 3170" at bounding box center [174, 168] width 203 height 25
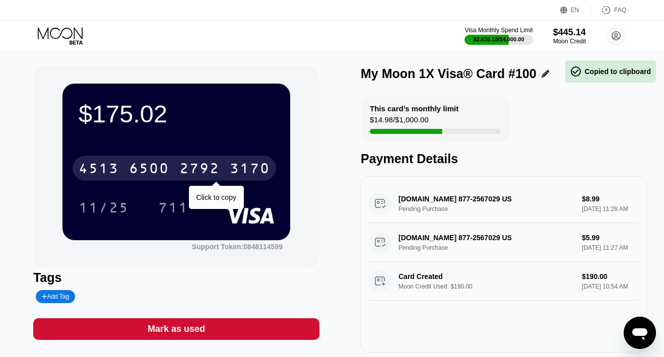
click at [173, 166] on div "4513 6500 2792 3170" at bounding box center [174, 168] width 203 height 25
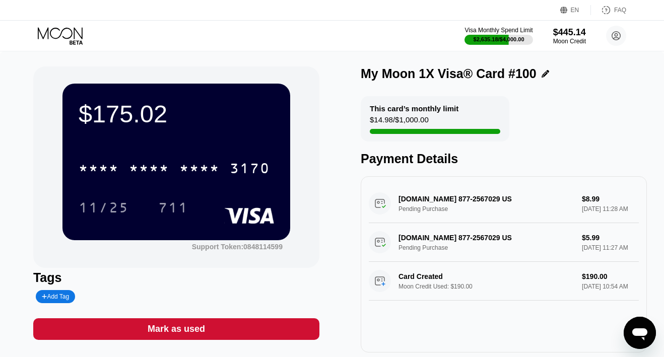
click at [75, 35] on icon at bounding box center [61, 36] width 47 height 18
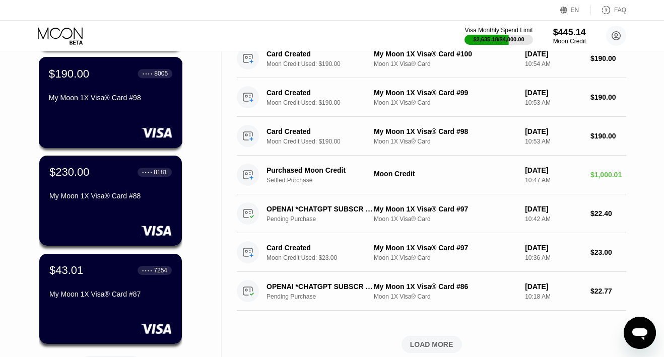
scroll to position [381, 0]
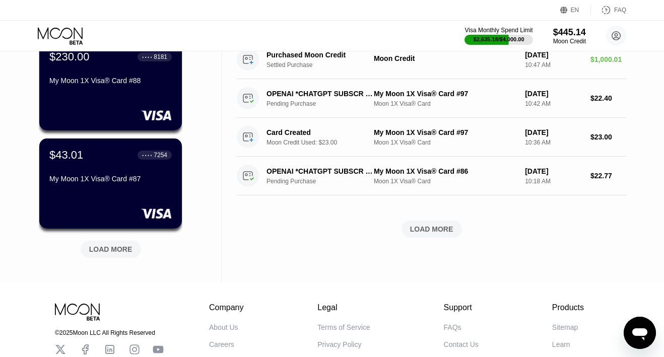
click at [102, 250] on div "LOAD MORE" at bounding box center [110, 249] width 43 height 9
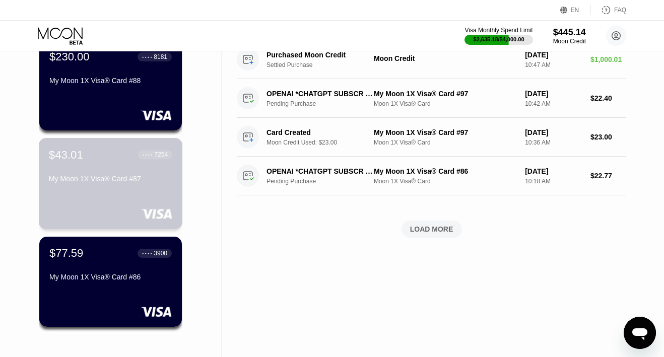
click at [82, 173] on div "$43.01 ● ● ● ● 7254 My Moon 1X Visa® Card #87" at bounding box center [110, 167] width 123 height 39
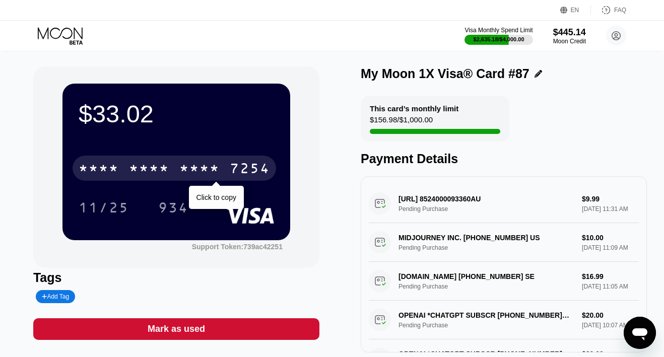
click at [111, 165] on div "* * * *" at bounding box center [99, 170] width 40 height 16
click at [111, 166] on div "4513" at bounding box center [99, 170] width 40 height 16
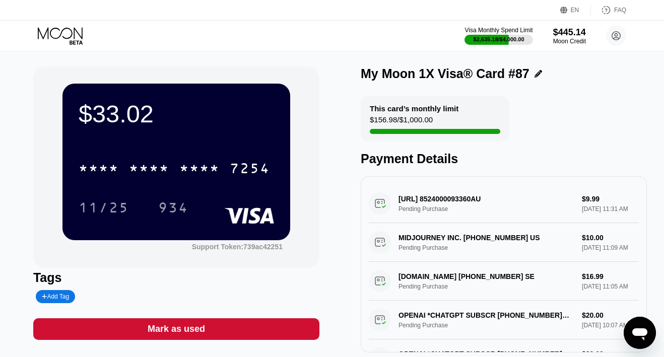
click at [71, 36] on icon at bounding box center [61, 36] width 47 height 18
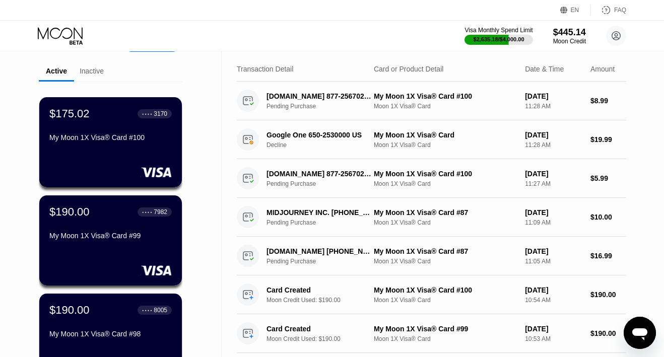
scroll to position [16, 0]
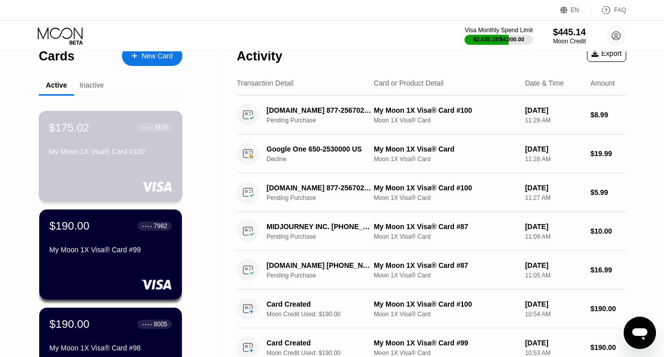
click at [98, 167] on div "$175.02 ● ● ● ● 3170 My Moon 1X Visa® Card #100" at bounding box center [111, 156] width 144 height 91
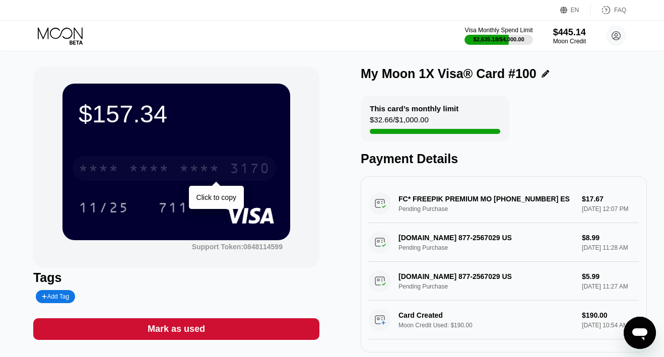
click at [130, 163] on div "* * * *" at bounding box center [149, 170] width 40 height 16
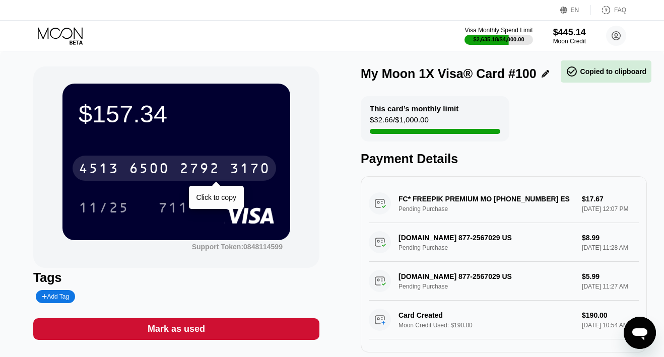
click at [130, 170] on div "6500" at bounding box center [149, 170] width 40 height 16
click at [130, 170] on div "* * * *" at bounding box center [149, 170] width 40 height 16
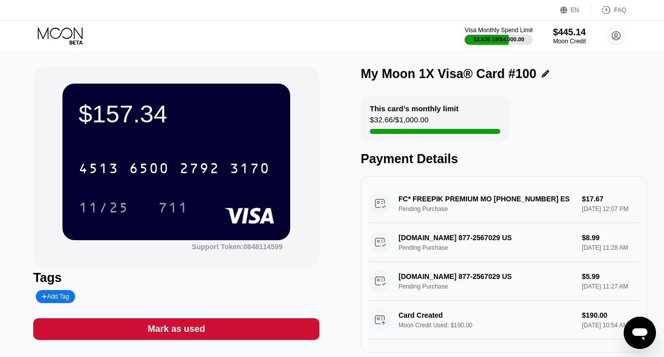
click at [69, 34] on icon at bounding box center [61, 36] width 47 height 18
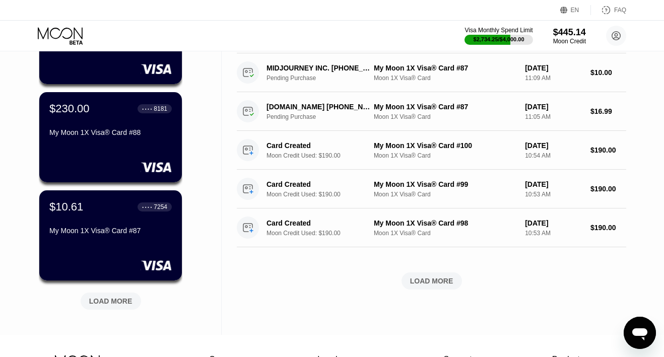
scroll to position [336, 0]
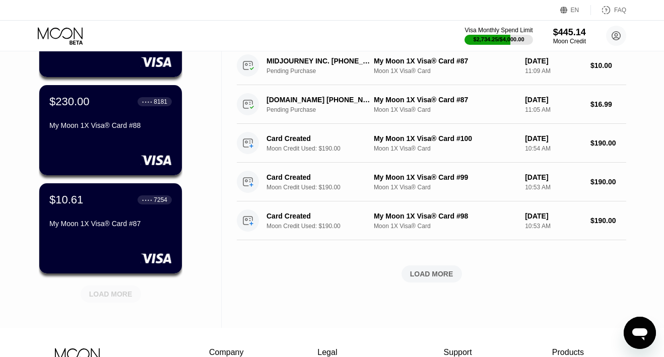
click at [110, 293] on div "LOAD MORE" at bounding box center [110, 294] width 43 height 9
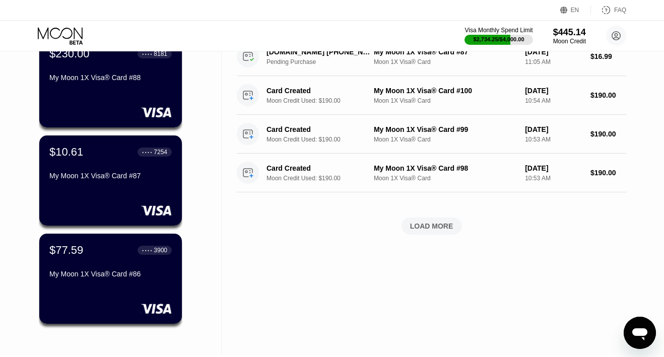
scroll to position [389, 0]
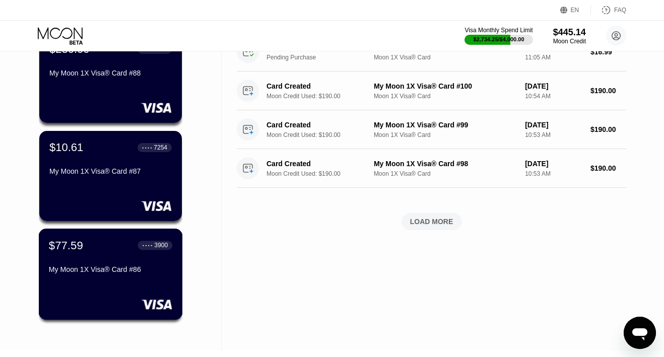
click at [88, 267] on div "My Moon 1X Visa® Card #86" at bounding box center [110, 269] width 123 height 8
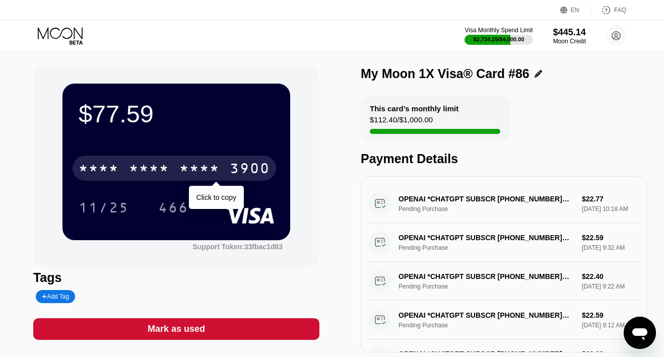
click at [179, 174] on div "* * * *" at bounding box center [199, 170] width 40 height 16
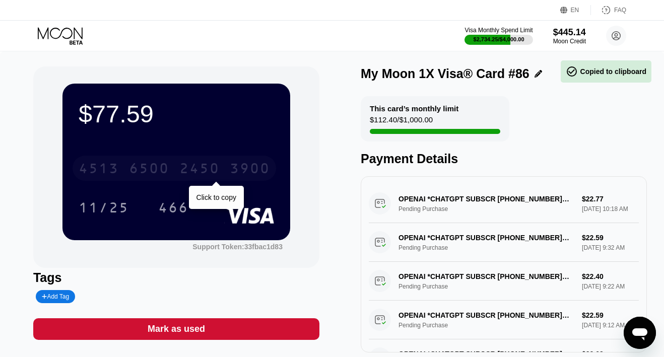
click at [179, 174] on div "2450" at bounding box center [199, 170] width 40 height 16
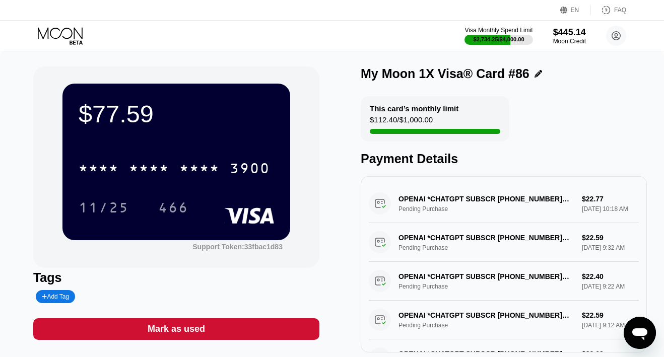
click at [69, 36] on icon at bounding box center [61, 36] width 47 height 18
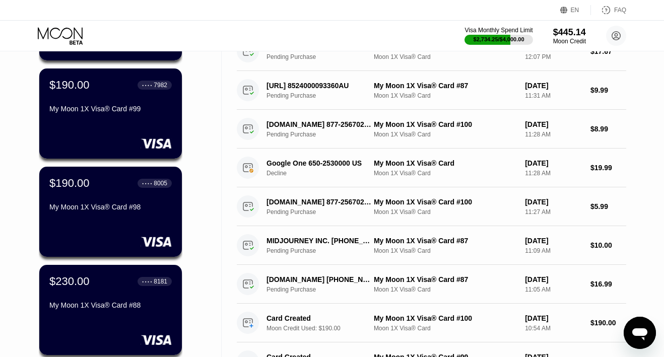
scroll to position [274, 0]
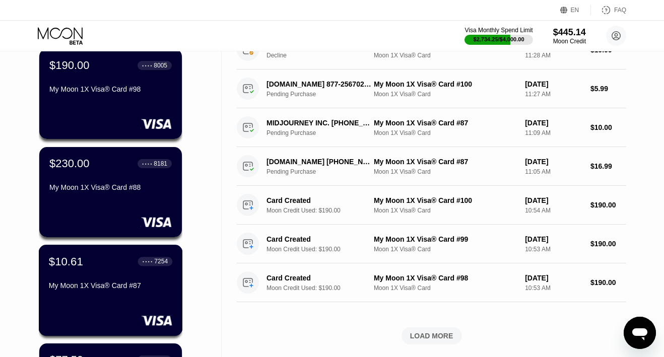
click at [89, 285] on div "My Moon 1X Visa® Card #87" at bounding box center [110, 285] width 123 height 8
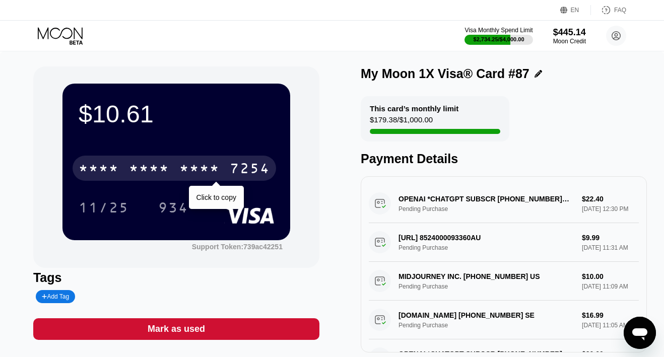
click at [123, 166] on div "* * * * * * * * * * * * 7254" at bounding box center [174, 168] width 203 height 25
click at [124, 167] on div "4513 6500 2495 7254" at bounding box center [174, 168] width 203 height 25
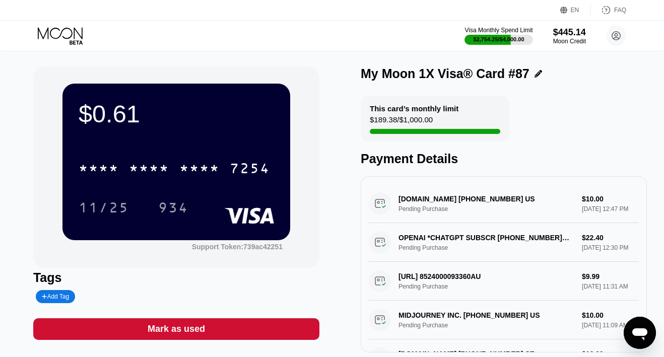
click at [171, 328] on div "Mark as used" at bounding box center [176, 329] width 57 height 12
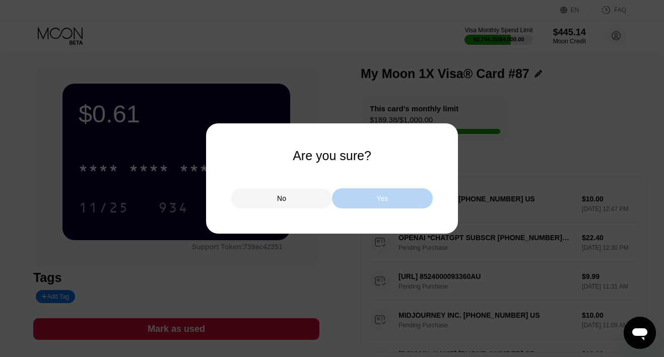
click at [372, 192] on div "Yes" at bounding box center [382, 198] width 101 height 20
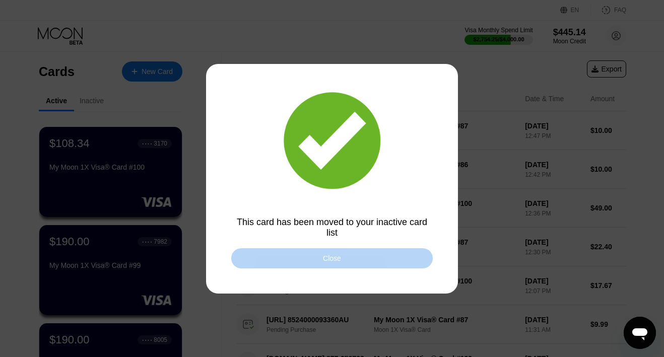
click at [322, 255] on div "Close" at bounding box center [331, 258] width 201 height 20
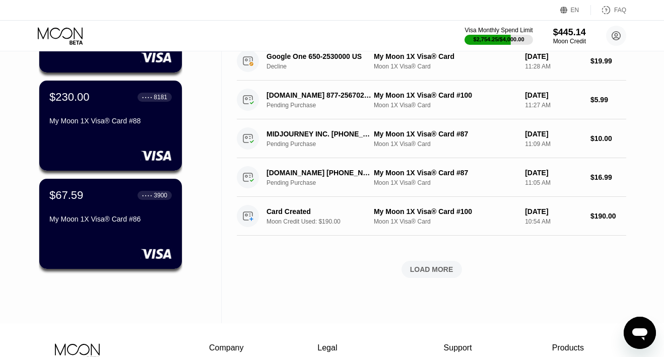
scroll to position [354, 0]
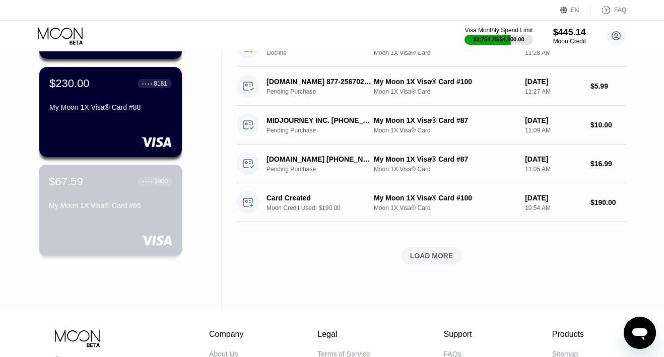
click at [89, 213] on div "My Moon 1X Visa® Card #86" at bounding box center [110, 207] width 123 height 12
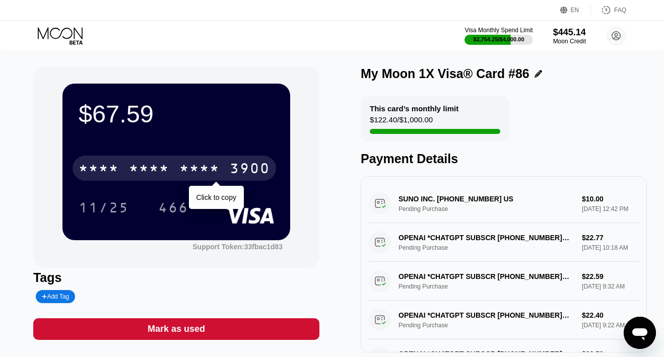
click at [145, 169] on div "* * * *" at bounding box center [149, 170] width 40 height 16
click at [145, 169] on div "6500" at bounding box center [149, 170] width 40 height 16
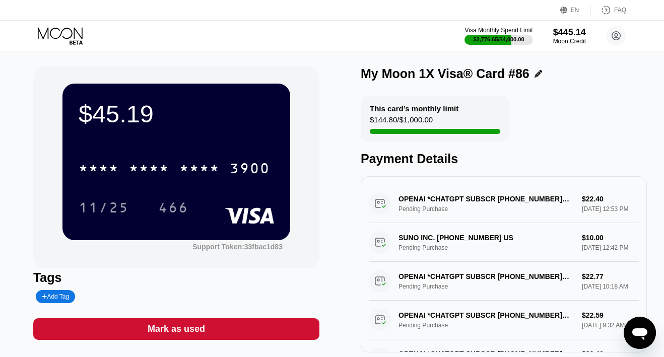
click at [68, 31] on icon at bounding box center [61, 36] width 47 height 18
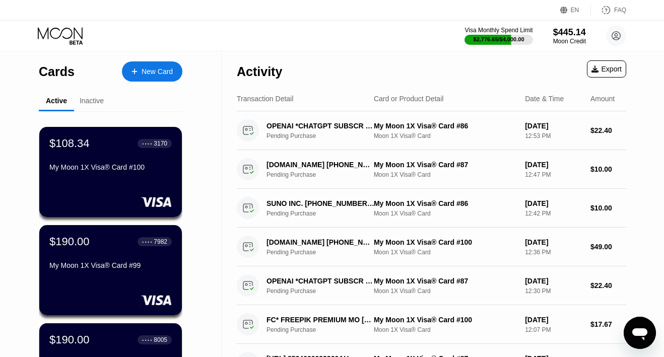
click at [88, 100] on div "Inactive" at bounding box center [92, 101] width 24 height 8
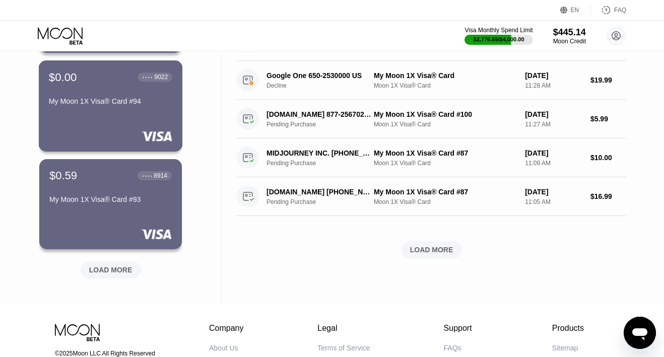
scroll to position [457, 0]
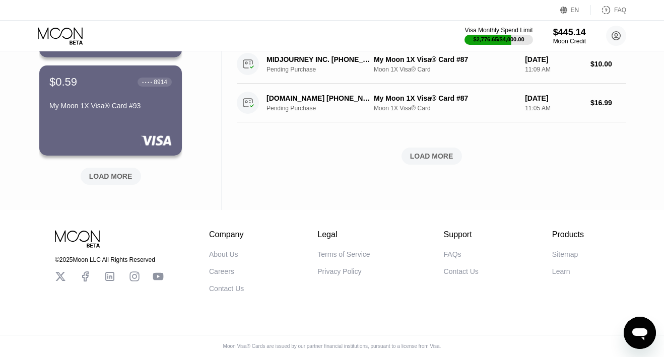
click at [104, 178] on div "LOAD MORE" at bounding box center [110, 176] width 43 height 9
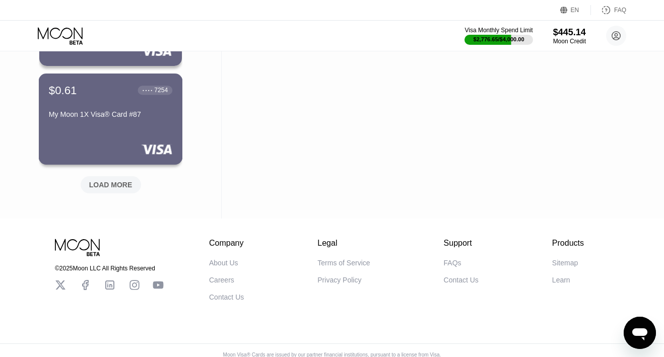
scroll to position [948, 0]
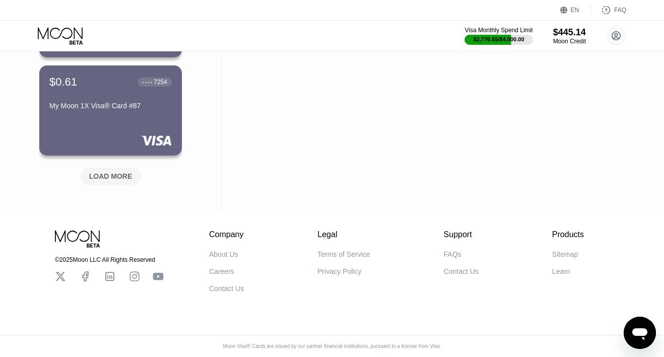
click at [112, 168] on div "LOAD MORE" at bounding box center [111, 176] width 60 height 17
click at [109, 172] on div "LOAD MORE" at bounding box center [110, 176] width 43 height 9
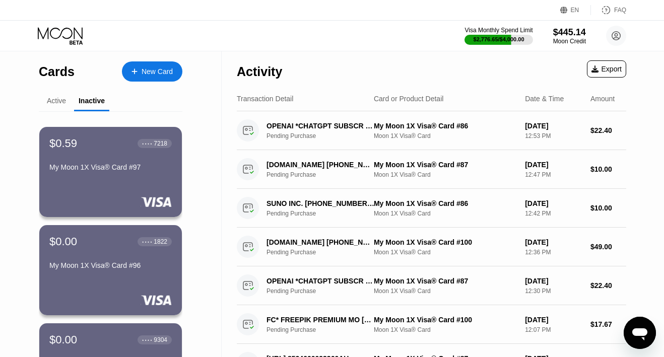
scroll to position [0, 0]
click at [53, 105] on div "Active" at bounding box center [56, 101] width 19 height 8
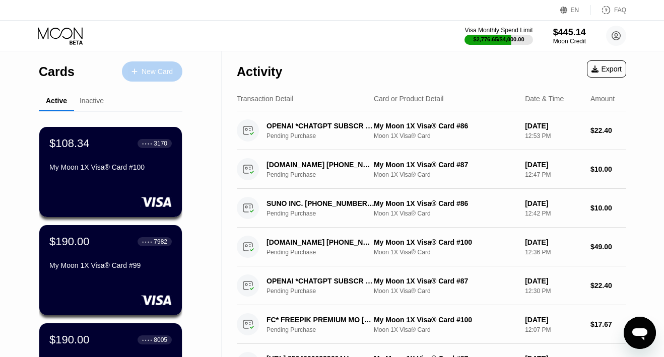
click at [155, 73] on div "New Card" at bounding box center [156, 71] width 31 height 9
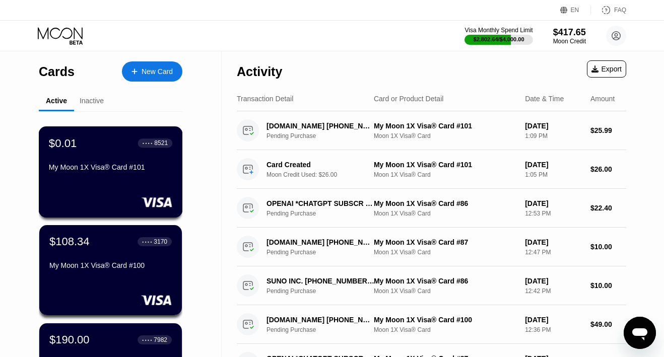
click at [93, 158] on div "$0.01 ● ● ● ● 8521 My Moon 1X Visa® Card #101" at bounding box center [110, 155] width 123 height 39
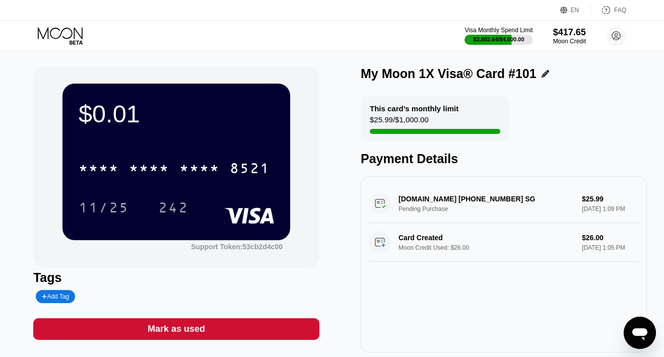
click at [228, 321] on div "Mark as used" at bounding box center [176, 329] width 286 height 22
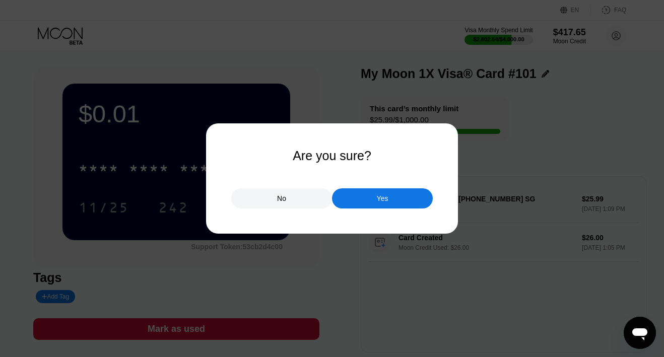
click at [370, 192] on div "Yes" at bounding box center [382, 198] width 101 height 20
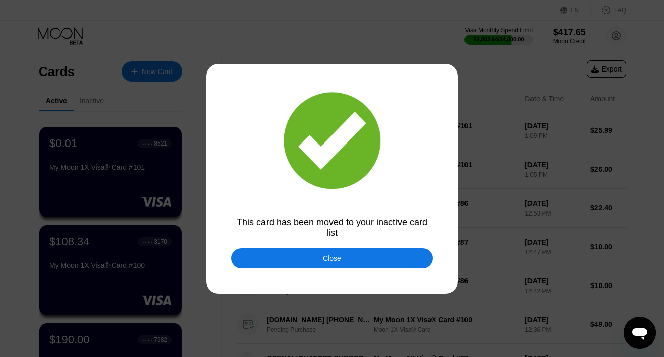
click at [307, 256] on div "Close" at bounding box center [331, 258] width 201 height 20
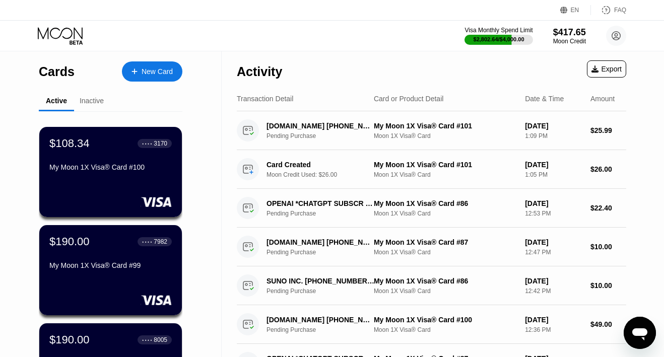
click at [59, 31] on icon at bounding box center [61, 36] width 47 height 18
